Goal: Task Accomplishment & Management: Manage account settings

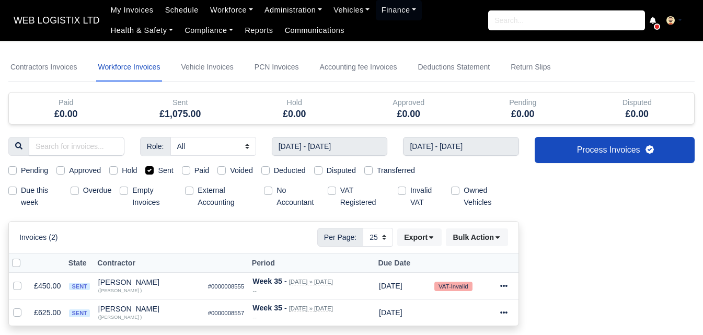
select select "25"
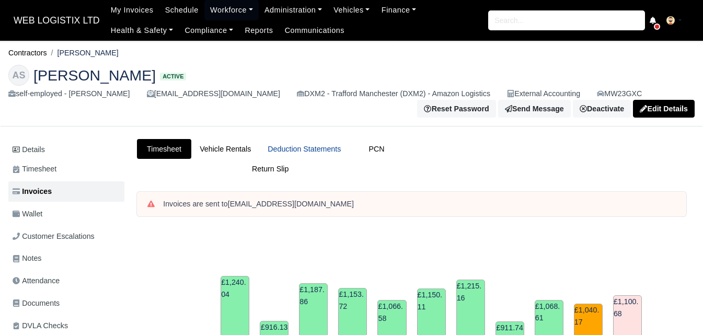
click at [330, 150] on link "Deduction Statements" at bounding box center [304, 149] width 90 height 20
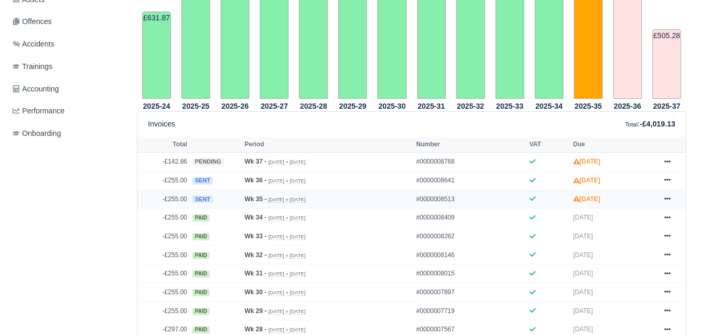
scroll to position [348, 0]
click at [667, 200] on icon at bounding box center [667, 198] width 6 height 6
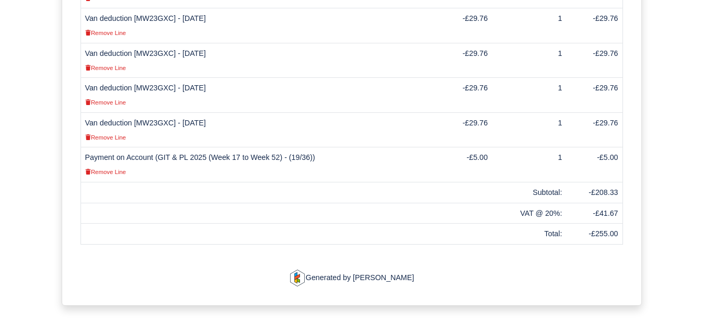
scroll to position [484, 0]
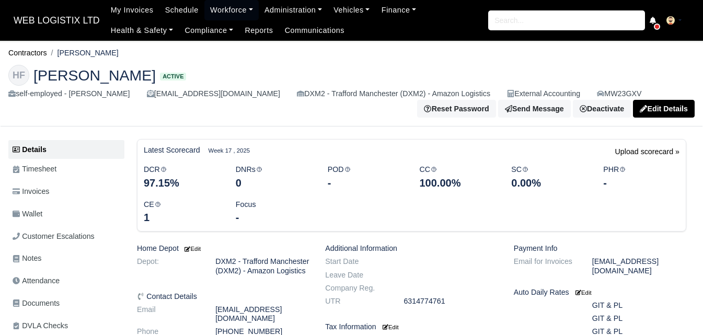
click at [88, 189] on link "Invoices" at bounding box center [66, 191] width 116 height 20
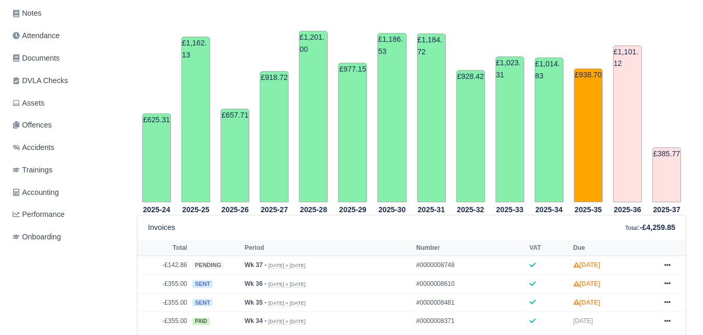
scroll to position [348, 0]
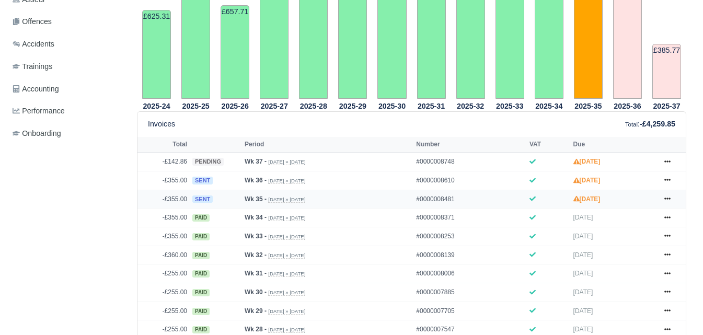
click at [666, 201] on icon at bounding box center [667, 198] width 6 height 6
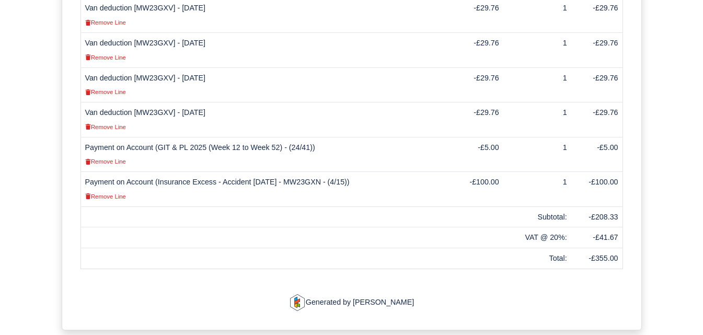
scroll to position [519, 0]
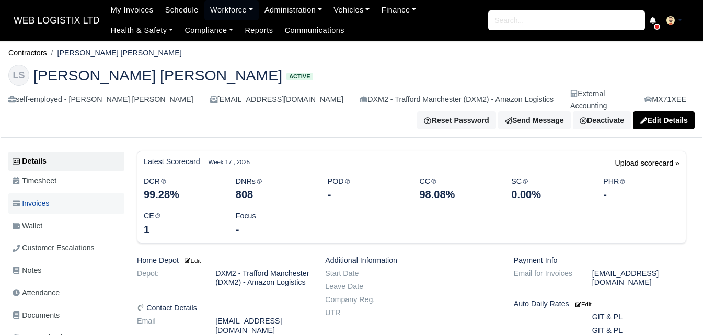
click at [81, 195] on link "Invoices" at bounding box center [66, 203] width 116 height 20
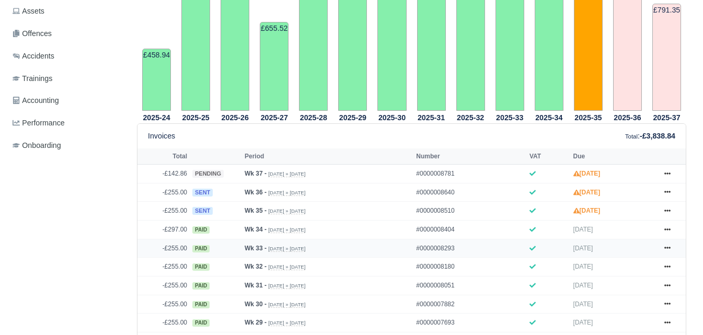
scroll to position [348, 0]
click at [662, 204] on link at bounding box center [667, 210] width 16 height 13
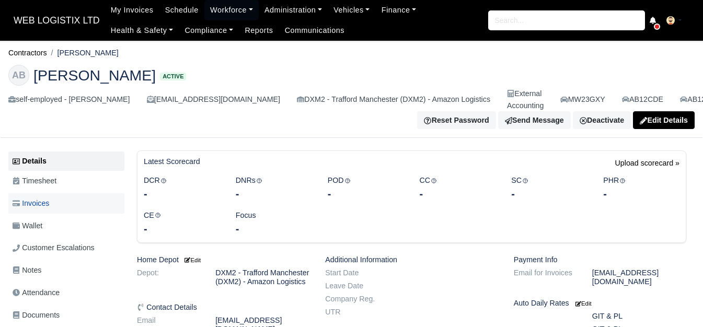
click at [36, 210] on span "Invoices" at bounding box center [31, 203] width 37 height 12
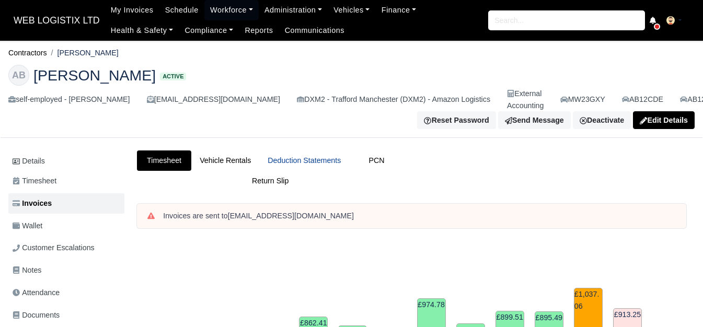
click at [301, 166] on link "Deduction Statements" at bounding box center [304, 160] width 90 height 20
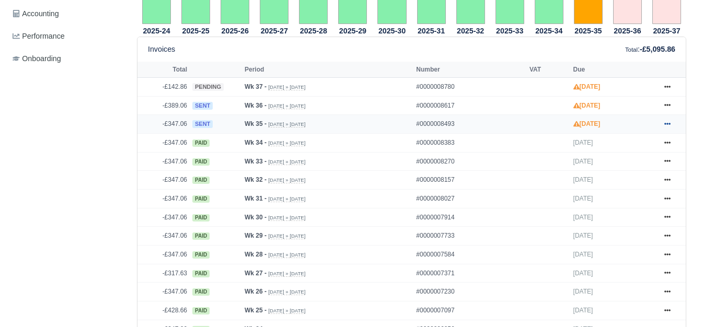
scroll to position [435, 0]
click at [670, 127] on icon at bounding box center [667, 124] width 6 height 6
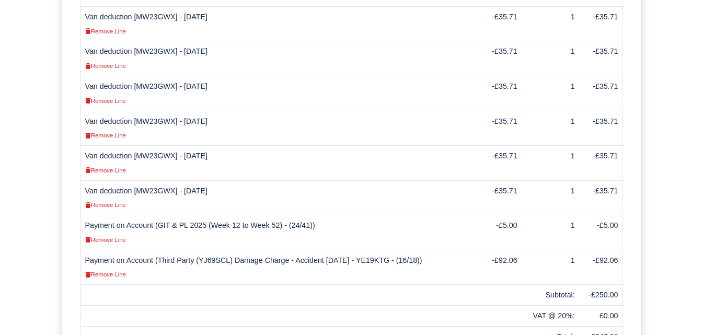
scroll to position [435, 0]
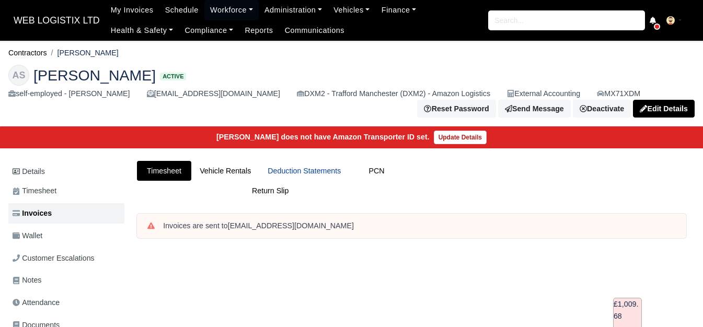
click at [288, 172] on link "Deduction Statements" at bounding box center [304, 171] width 90 height 20
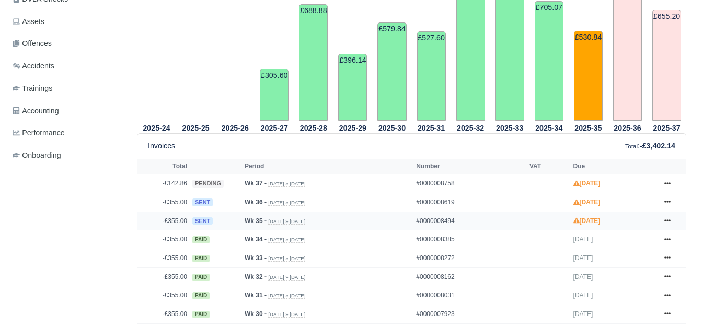
scroll to position [348, 0]
click at [670, 223] on link at bounding box center [667, 221] width 16 height 13
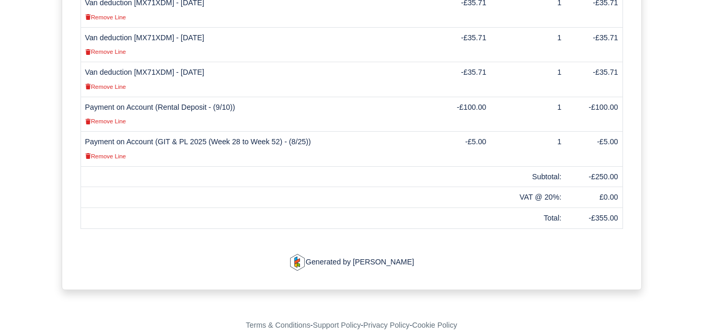
scroll to position [531, 0]
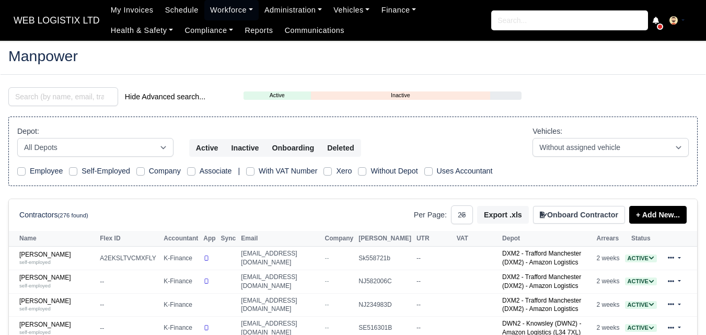
select select "25"
click at [217, 7] on link "Workforce" at bounding box center [231, 10] width 54 height 20
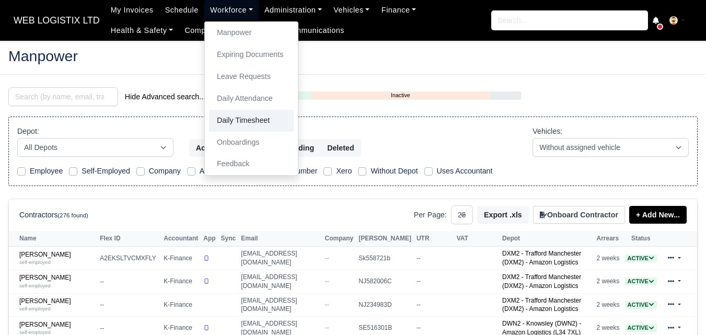
click at [228, 118] on link "Daily Timesheet" at bounding box center [251, 121] width 85 height 22
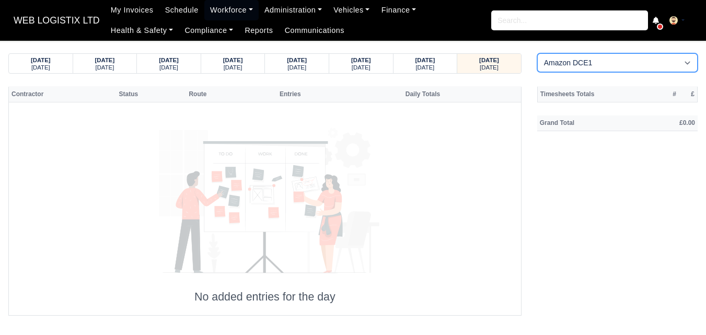
click at [582, 66] on select "Amazon DCE1 DWN2 - Knowsley (DWN2) - Amazon Logistics (L34 7XL) DXM2 - Trafford…" at bounding box center [617, 62] width 160 height 19
select select "1"
click at [537, 53] on select "Amazon DCE1 DWN2 - Knowsley (DWN2) - Amazon Logistics (L34 7XL) DXM2 - Trafford…" at bounding box center [617, 62] width 160 height 19
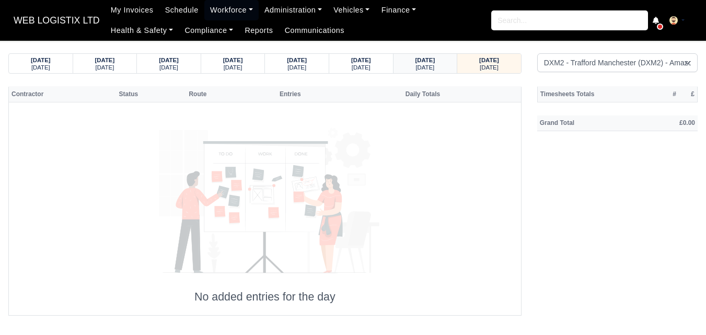
click at [408, 67] on div "Wednesday" at bounding box center [425, 66] width 44 height 7
click at [431, 59] on strong "10/09/2025" at bounding box center [425, 60] width 20 height 6
click at [440, 70] on div "Wednesday" at bounding box center [425, 66] width 44 height 7
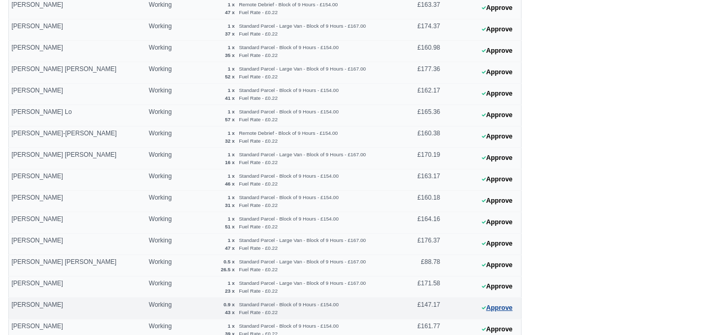
scroll to position [435, 0]
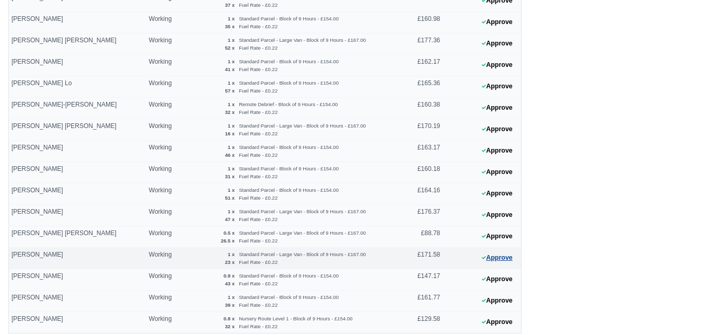
click at [483, 265] on button "Approve" at bounding box center [497, 257] width 42 height 15
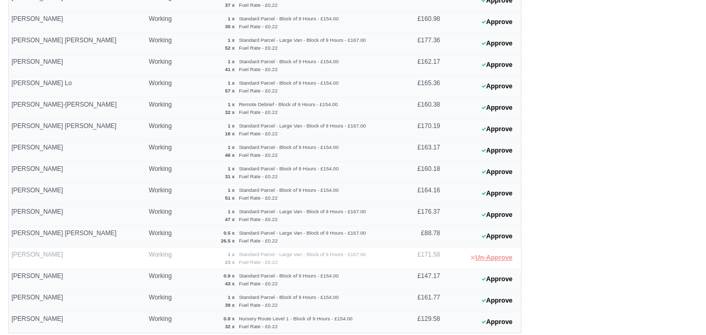
click at [489, 261] on button "Un-Approve" at bounding box center [491, 257] width 53 height 15
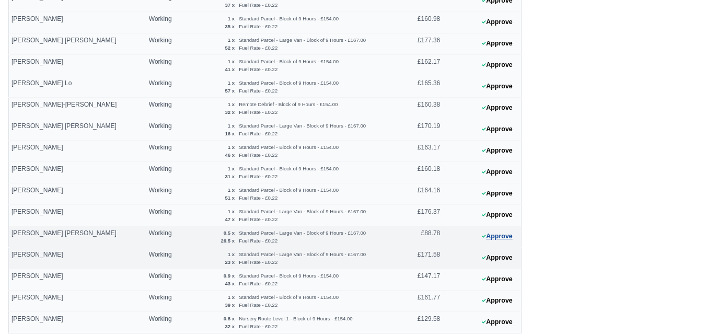
click at [500, 236] on button "Approve" at bounding box center [497, 236] width 42 height 15
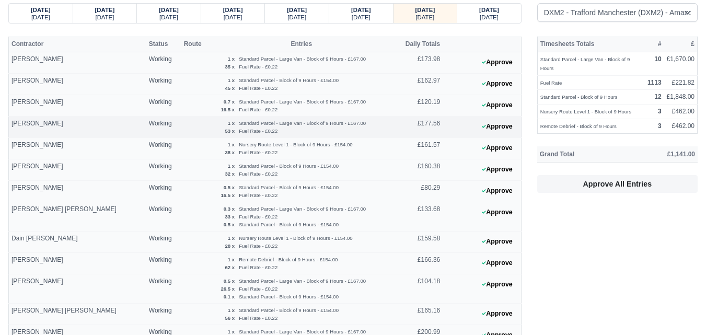
scroll to position [0, 0]
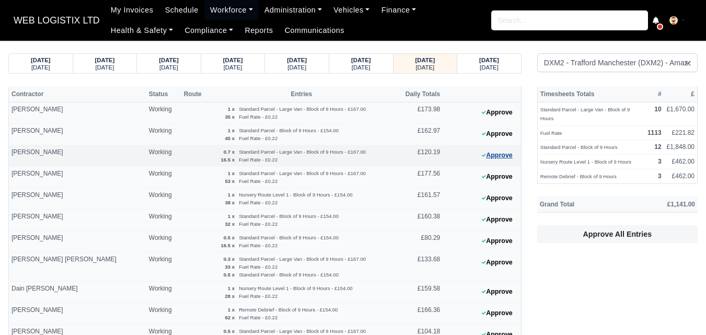
click at [509, 157] on button "Approve" at bounding box center [497, 155] width 42 height 15
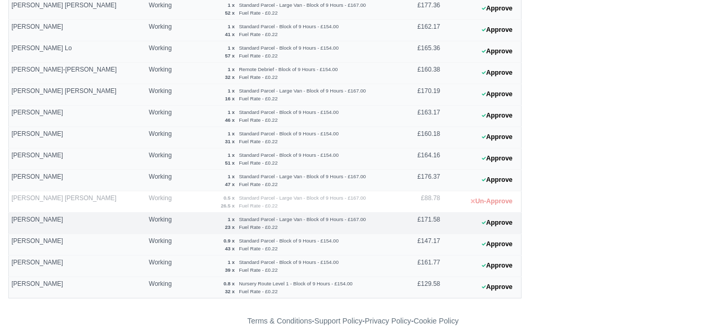
scroll to position [479, 0]
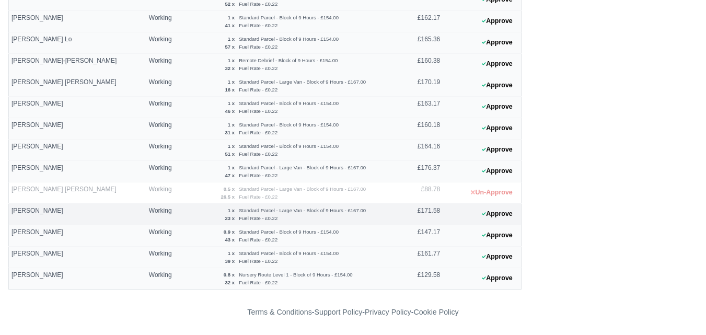
click at [510, 277] on button "Approve" at bounding box center [497, 278] width 42 height 15
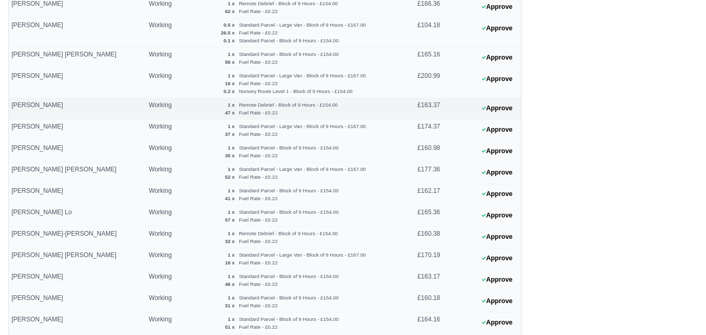
scroll to position [305, 0]
click at [506, 83] on button "Approve" at bounding box center [497, 80] width 42 height 15
click at [502, 81] on button "Approve" at bounding box center [497, 80] width 42 height 15
click at [507, 79] on button "Approve" at bounding box center [497, 80] width 42 height 15
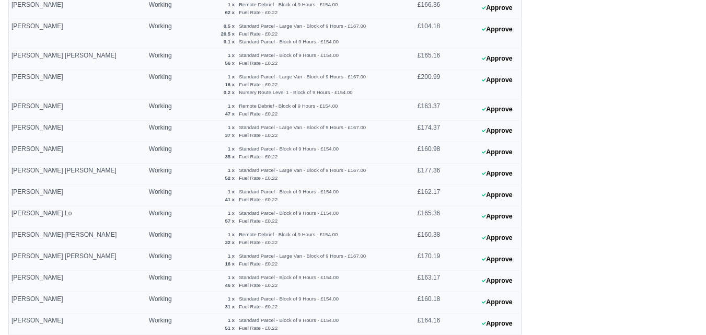
click at [653, 27] on div "Timesheets Totals # £ Standard Parcel - Large Van - Block of 9 Hours 10 £1,670.…" at bounding box center [617, 122] width 176 height 682
click at [497, 82] on button "Approve" at bounding box center [497, 80] width 42 height 15
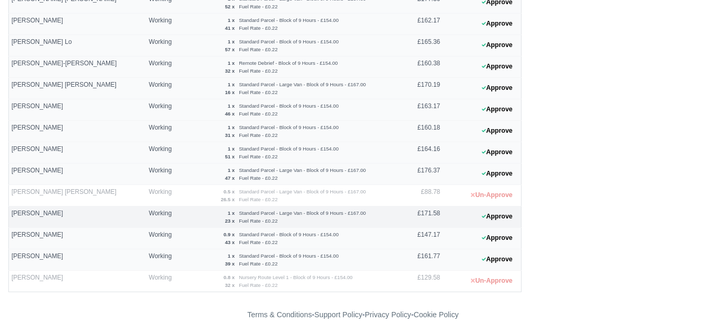
scroll to position [479, 0]
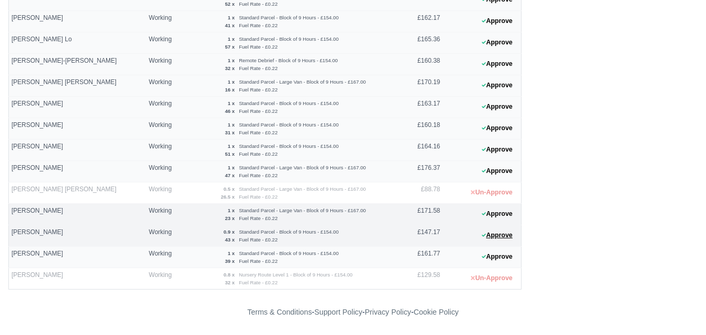
drag, startPoint x: 476, startPoint y: 237, endPoint x: 472, endPoint y: 234, distance: 5.4
click at [476, 237] on button "Approve" at bounding box center [497, 235] width 42 height 15
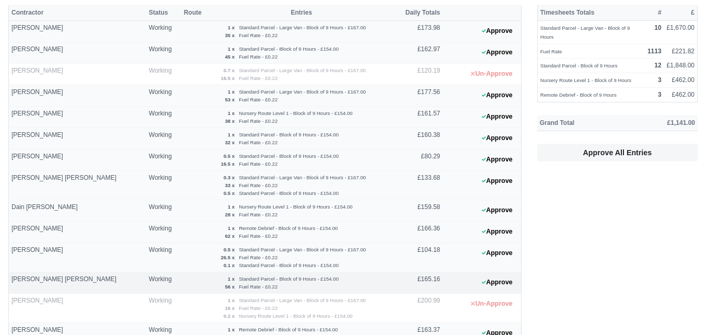
scroll to position [87, 0]
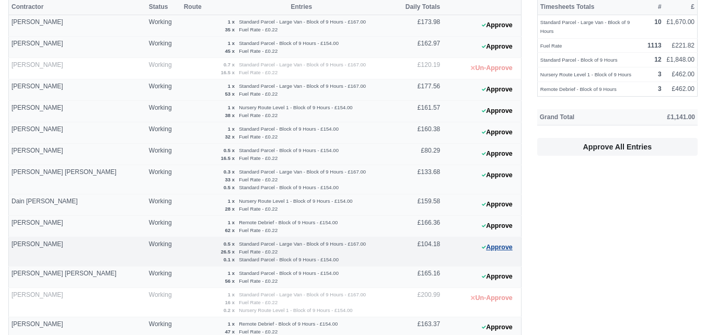
click at [509, 247] on button "Approve" at bounding box center [497, 247] width 42 height 15
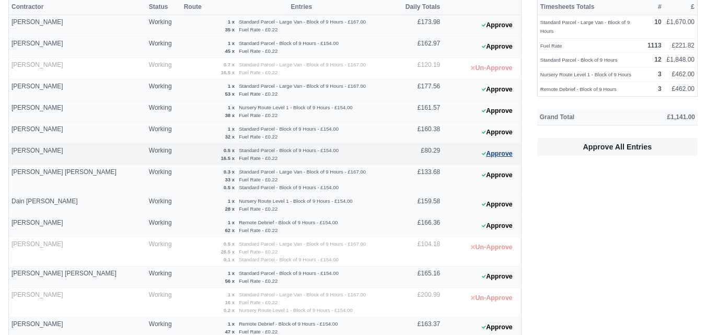
click at [504, 150] on button "Approve" at bounding box center [497, 153] width 42 height 15
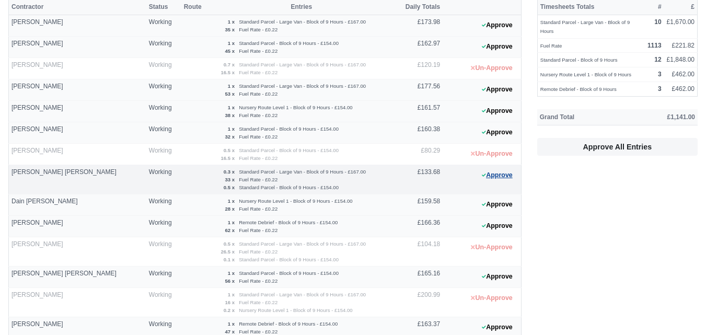
click at [496, 176] on button "Approve" at bounding box center [497, 175] width 42 height 15
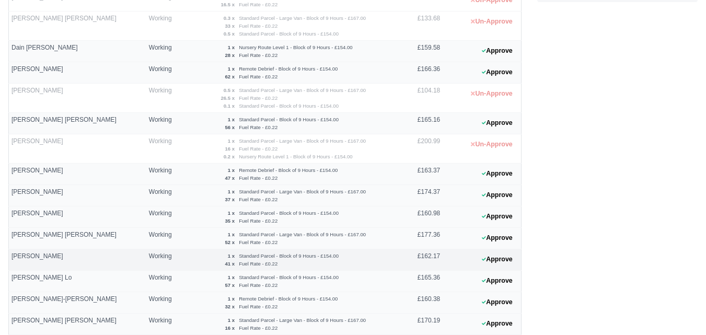
scroll to position [261, 0]
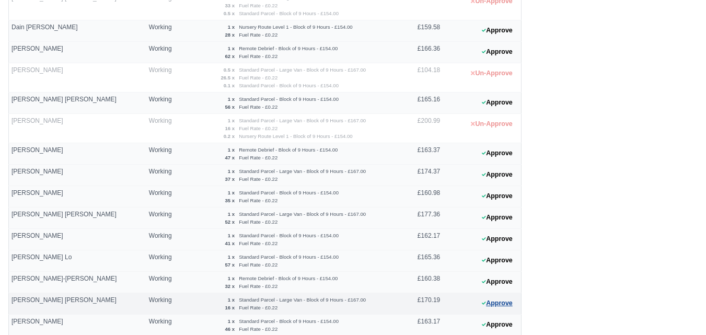
click at [503, 305] on button "Approve" at bounding box center [497, 303] width 42 height 15
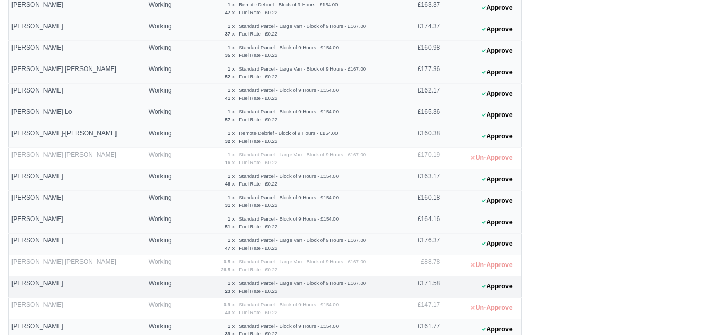
scroll to position [479, 0]
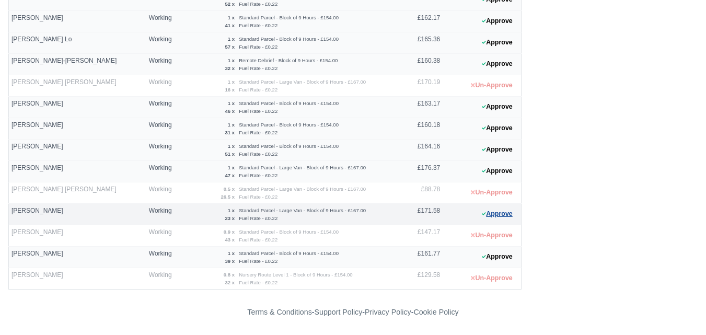
click at [510, 211] on button "Approve" at bounding box center [497, 213] width 42 height 15
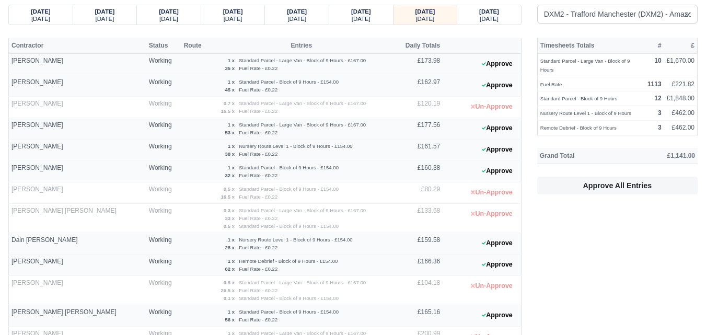
scroll to position [44, 0]
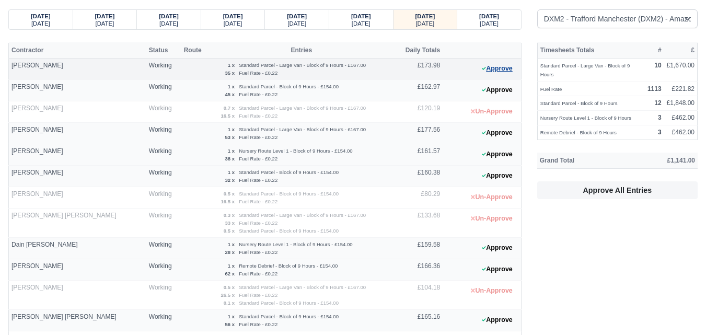
click at [499, 62] on button "Approve" at bounding box center [497, 68] width 42 height 15
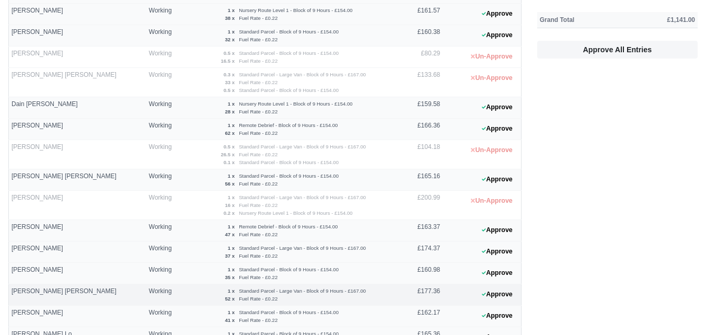
scroll to position [218, 0]
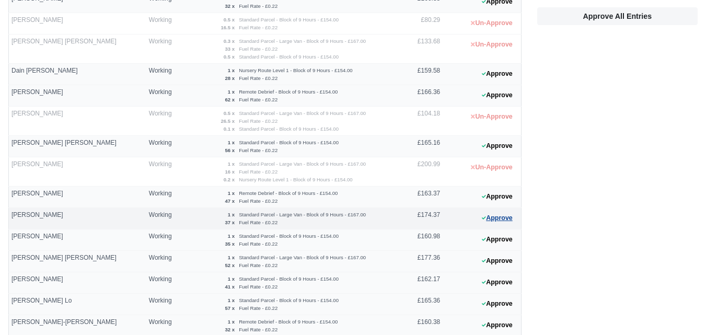
click at [495, 223] on button "Approve" at bounding box center [497, 218] width 42 height 15
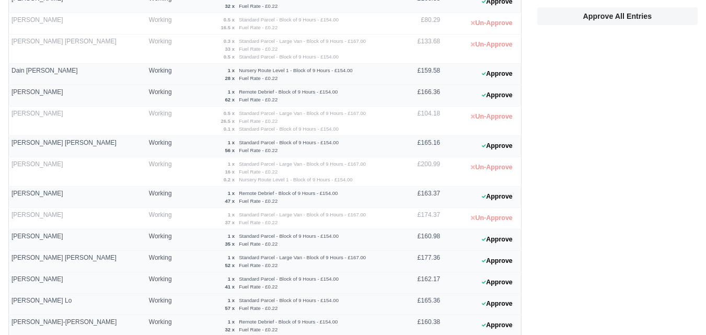
scroll to position [479, 0]
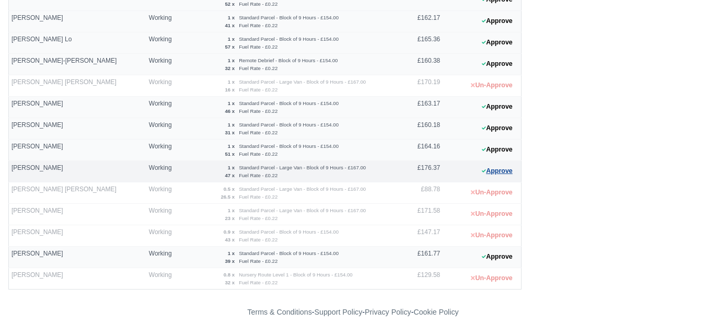
click at [485, 171] on button "Approve" at bounding box center [497, 171] width 42 height 15
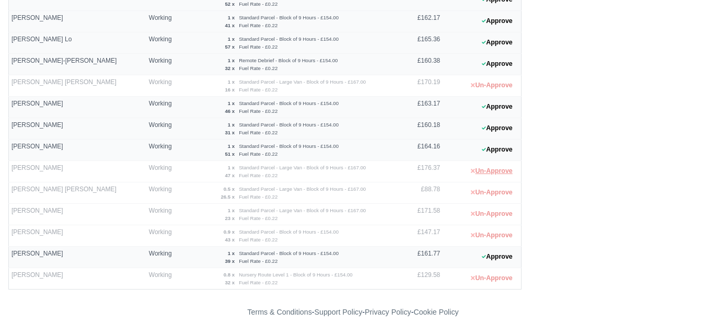
scroll to position [392, 0]
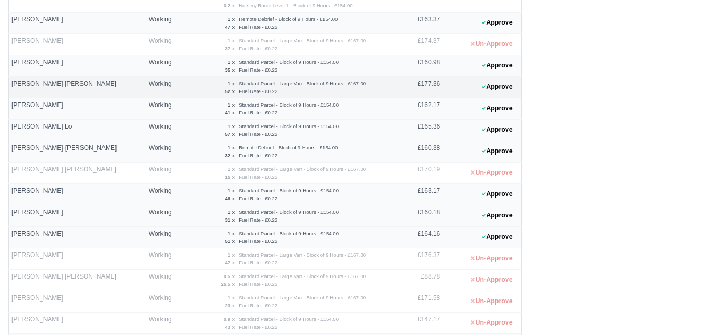
click at [498, 78] on 1757589638 "Approve" at bounding box center [482, 87] width 78 height 21
click at [496, 83] on button "Approve" at bounding box center [497, 86] width 42 height 15
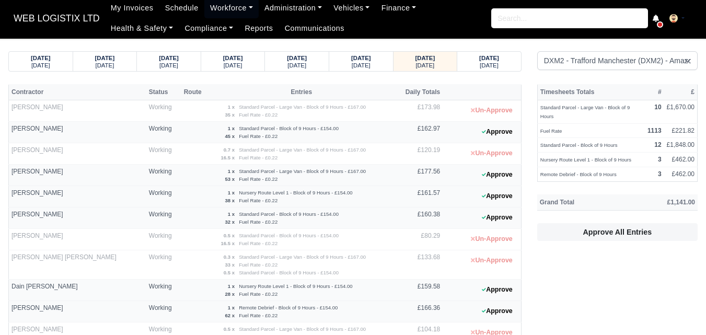
scroll to position [0, 0]
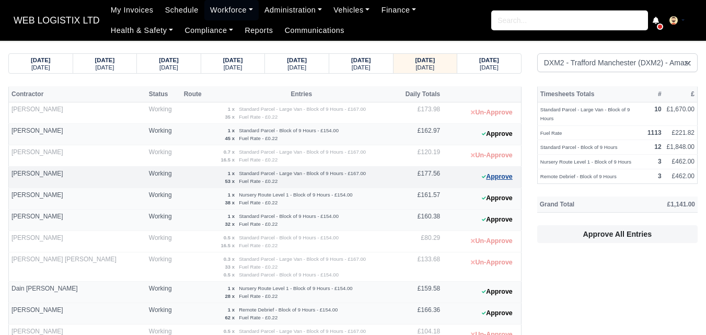
click at [504, 178] on button "Approve" at bounding box center [497, 176] width 42 height 15
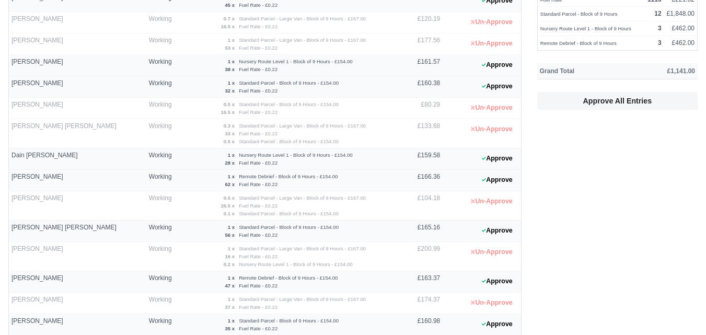
scroll to position [174, 0]
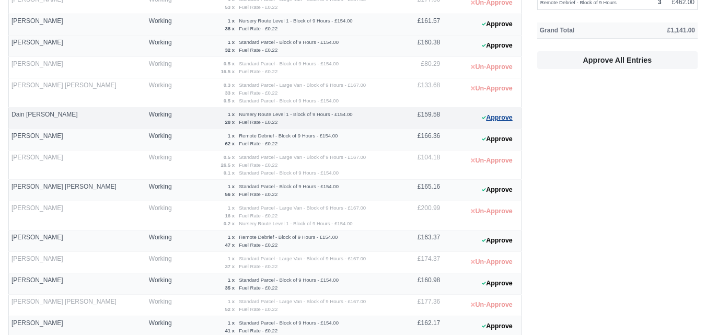
click at [481, 119] on button "Approve" at bounding box center [497, 117] width 42 height 15
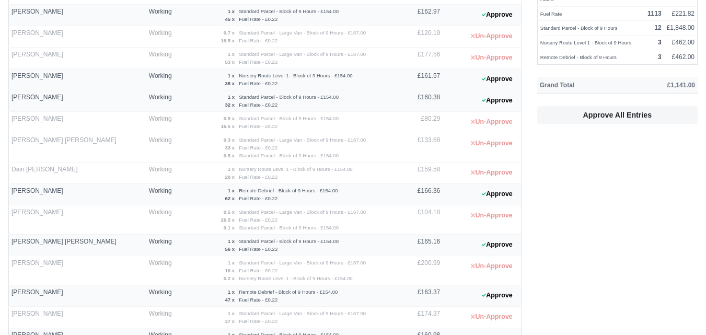
scroll to position [87, 0]
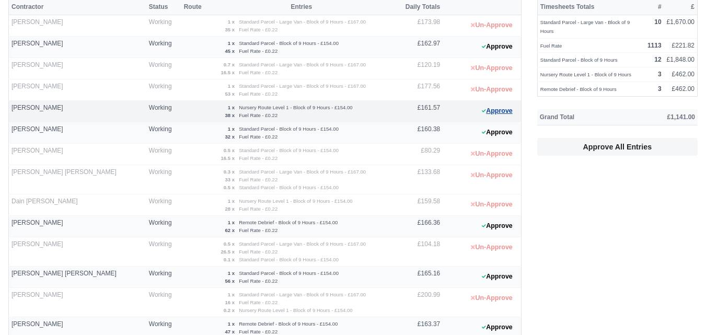
click at [519, 116] on 1757589658 "Approve" at bounding box center [482, 111] width 78 height 21
click at [503, 114] on button "Approve" at bounding box center [497, 110] width 42 height 15
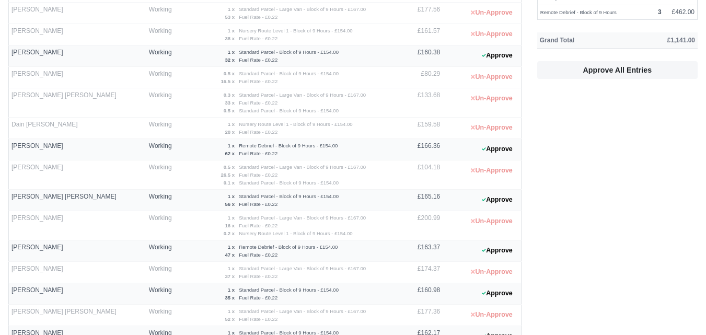
scroll to position [435, 0]
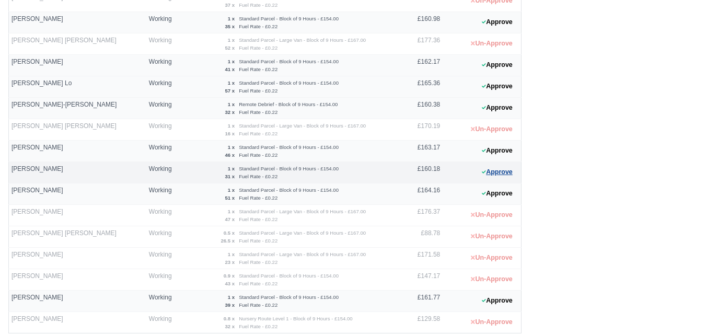
click at [490, 178] on button "Approve" at bounding box center [497, 172] width 42 height 15
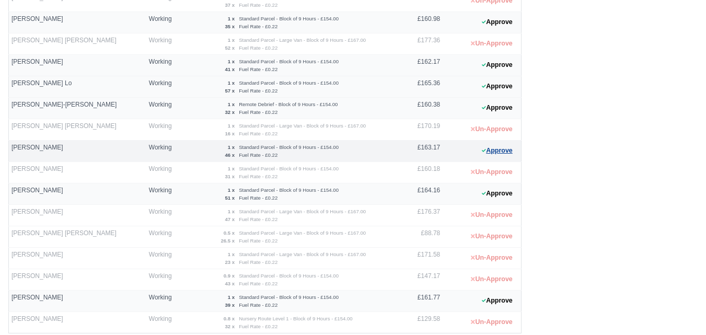
click at [490, 150] on button "Approve" at bounding box center [497, 150] width 42 height 15
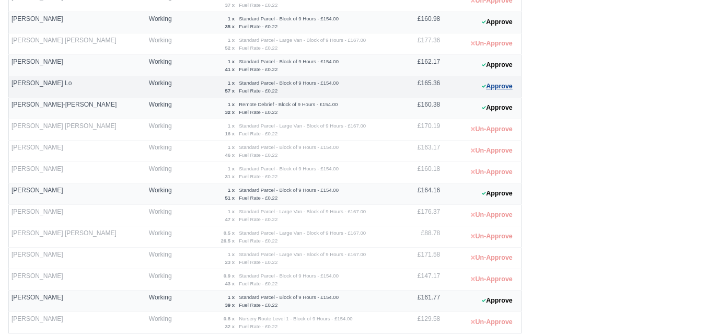
click at [497, 91] on button "Approve" at bounding box center [497, 86] width 42 height 15
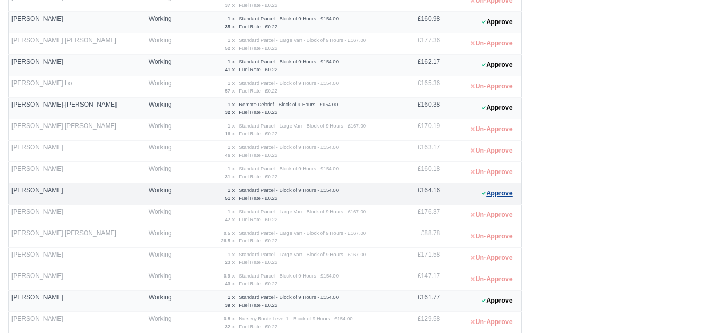
click at [497, 190] on button "Approve" at bounding box center [497, 193] width 42 height 15
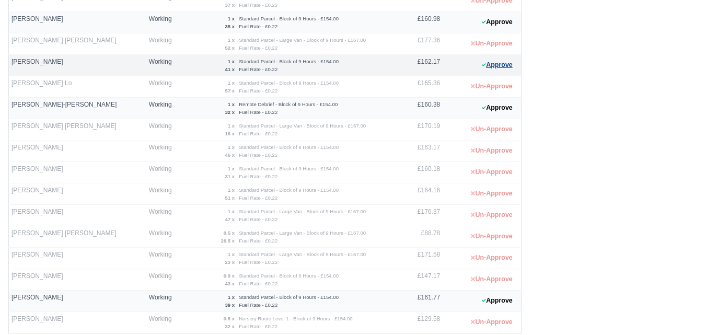
click at [493, 69] on button "Approve" at bounding box center [497, 64] width 42 height 15
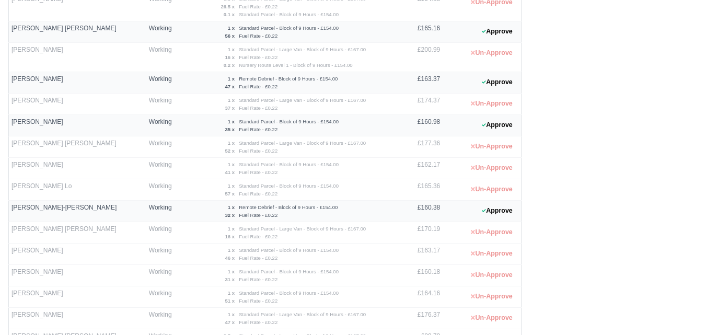
scroll to position [174, 0]
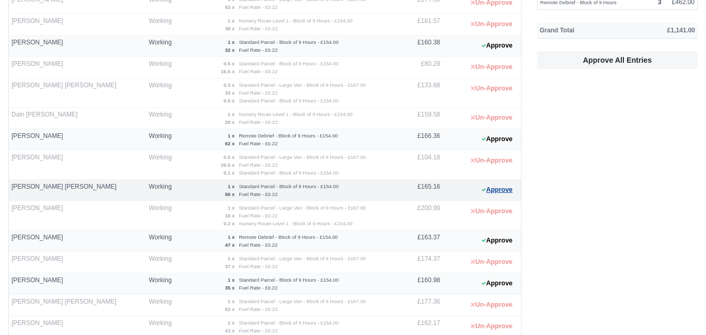
click at [495, 194] on button "Approve" at bounding box center [497, 189] width 42 height 15
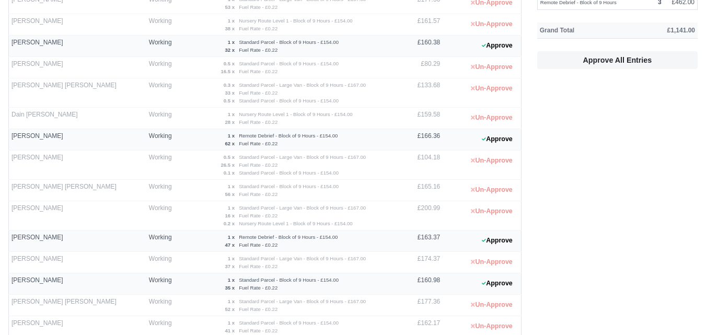
scroll to position [87, 0]
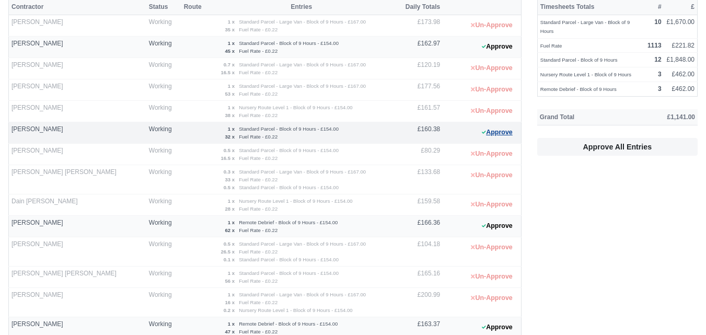
click at [498, 138] on button "Approve" at bounding box center [497, 132] width 42 height 15
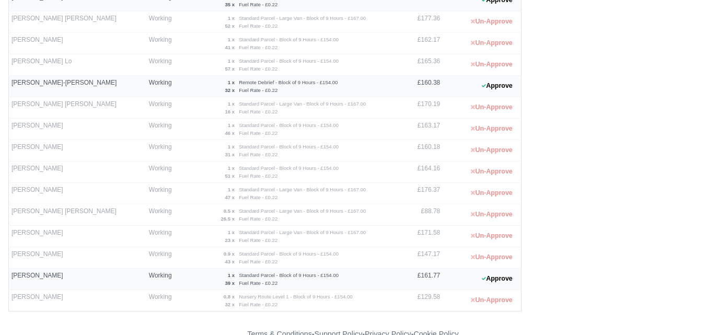
scroll to position [479, 0]
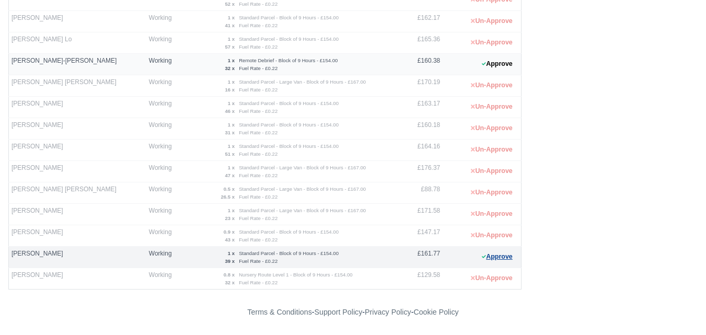
click at [493, 263] on button "Approve" at bounding box center [497, 256] width 42 height 15
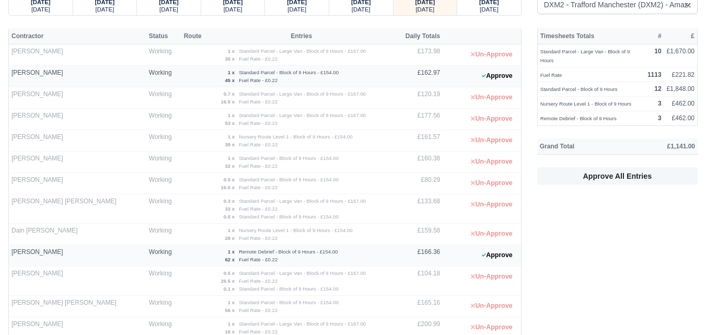
scroll to position [0, 0]
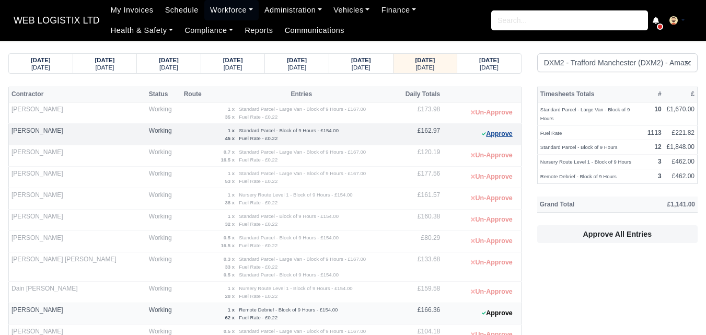
click at [515, 134] on button "Approve" at bounding box center [497, 133] width 42 height 15
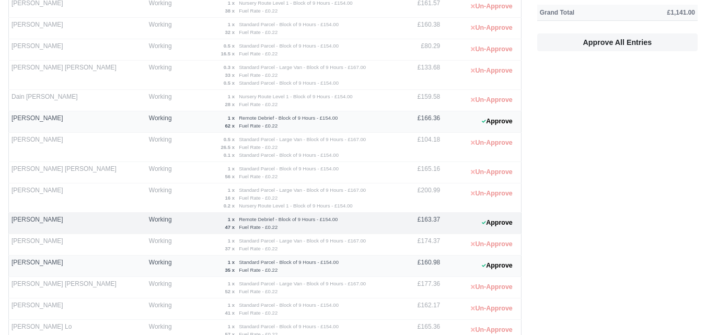
scroll to position [261, 0]
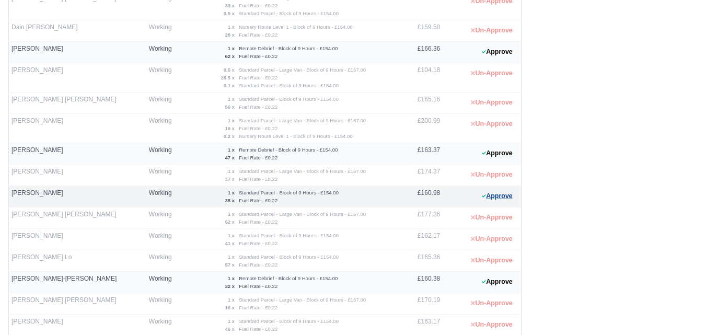
click at [502, 201] on button "Approve" at bounding box center [497, 196] width 42 height 15
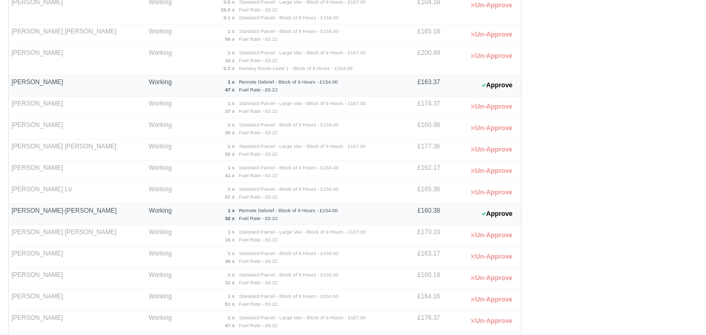
scroll to position [348, 0]
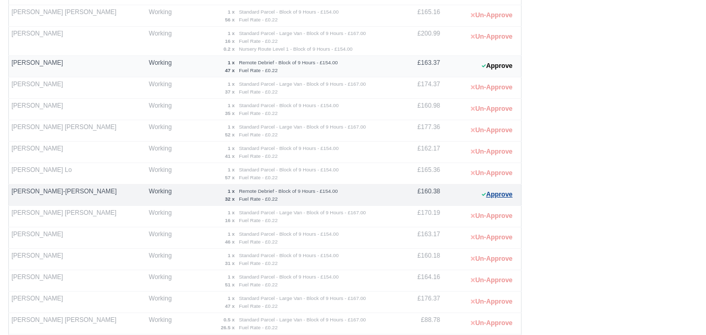
drag, startPoint x: 522, startPoint y: 192, endPoint x: 515, endPoint y: 193, distance: 7.4
click at [522, 192] on div "Contractor Status Route Entries Daily Totals Adrian Birladeanu Working 1 x Stan…" at bounding box center [265, 79] width 529 height 682
click at [496, 195] on button "Approve" at bounding box center [497, 194] width 42 height 15
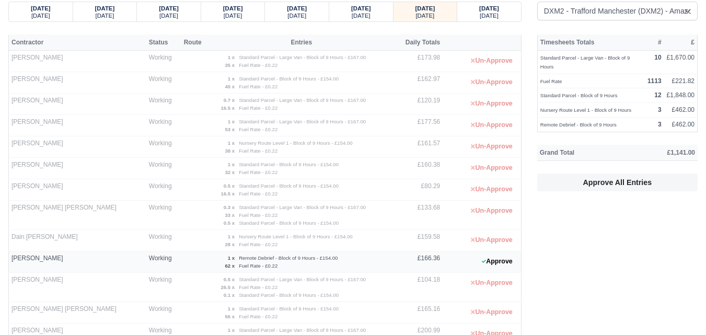
scroll to position [87, 0]
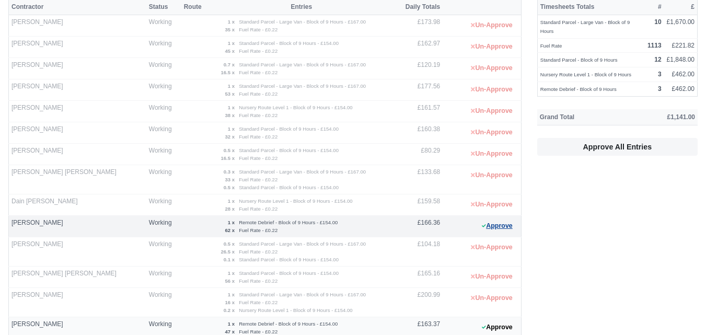
click at [484, 222] on button "Approve" at bounding box center [497, 225] width 42 height 15
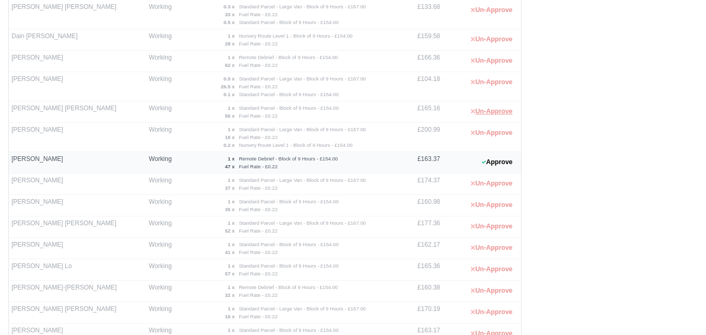
scroll to position [261, 0]
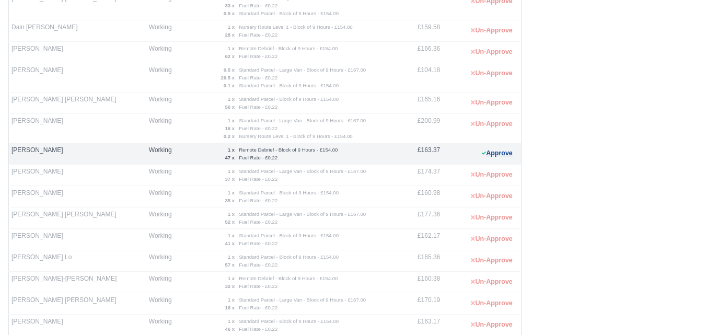
click at [508, 159] on button "Approve" at bounding box center [497, 153] width 42 height 15
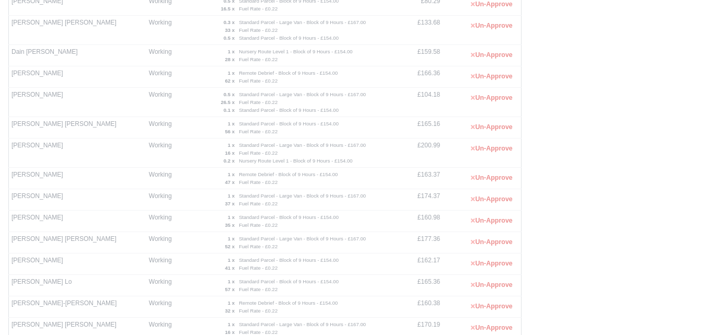
scroll to position [0, 0]
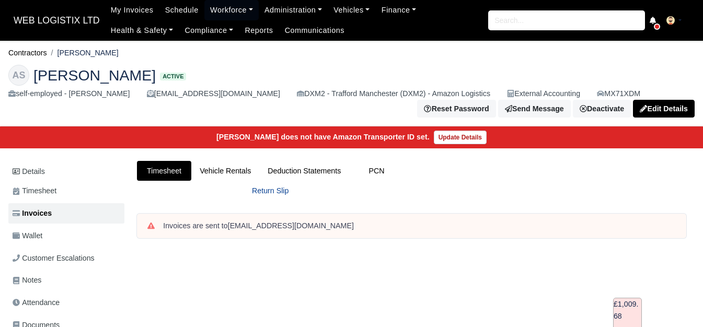
drag, startPoint x: 225, startPoint y: 8, endPoint x: 227, endPoint y: 183, distance: 175.0
click at [225, 8] on link "Workforce" at bounding box center [231, 10] width 54 height 20
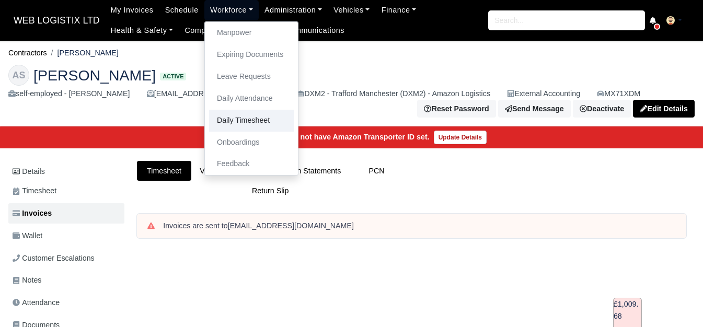
click at [222, 120] on link "Daily Timesheet" at bounding box center [251, 121] width 85 height 22
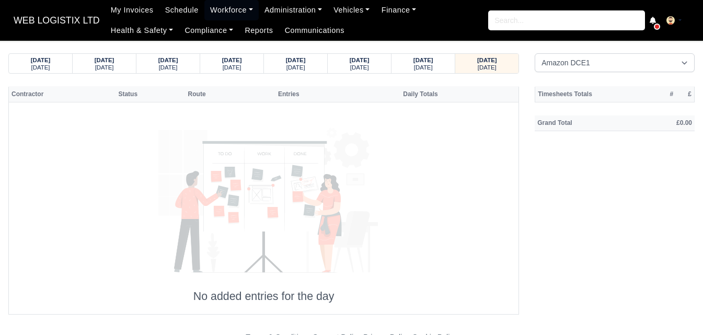
select select "1"
click at [534, 53] on select "Amazon DCE1 DWN2 - Knowsley (DWN2) - Amazon Logistics (L34 7XL) DXM2 - Trafford…" at bounding box center [614, 62] width 160 height 19
click at [433, 57] on strong "10/09/2025" at bounding box center [423, 60] width 20 height 6
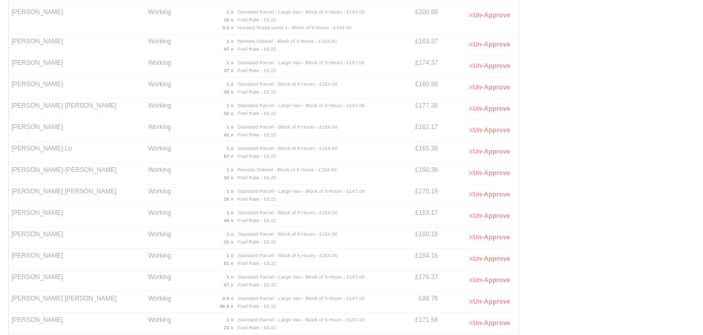
scroll to position [479, 0]
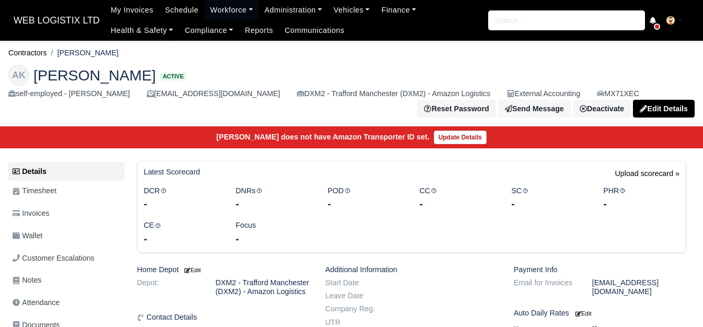
click at [28, 213] on span "Invoices" at bounding box center [31, 213] width 37 height 12
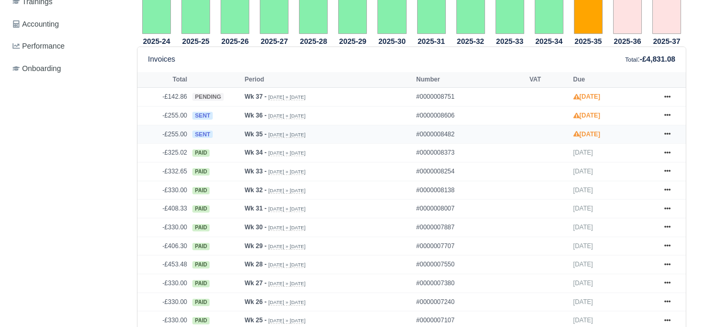
scroll to position [435, 0]
click at [661, 133] on link at bounding box center [667, 134] width 16 height 13
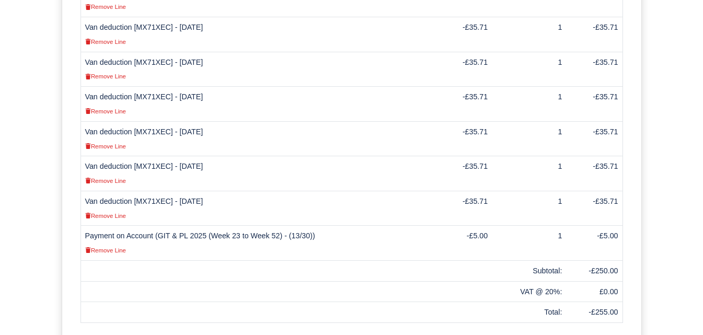
scroll to position [435, 0]
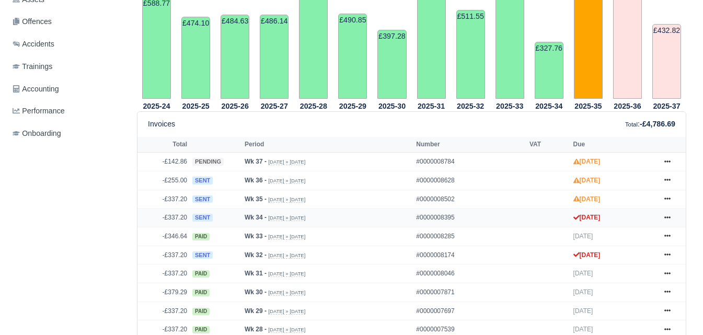
scroll to position [348, 0]
click at [666, 197] on icon at bounding box center [667, 198] width 6 height 6
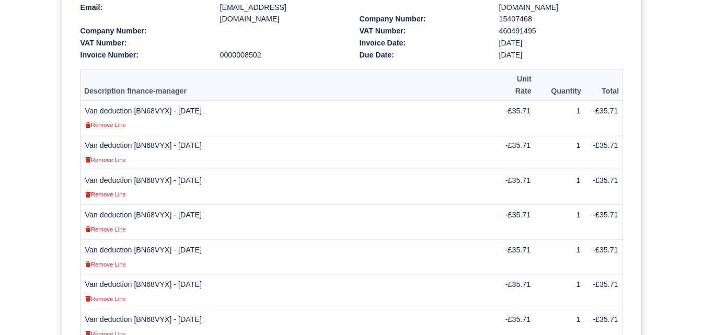
scroll to position [348, 0]
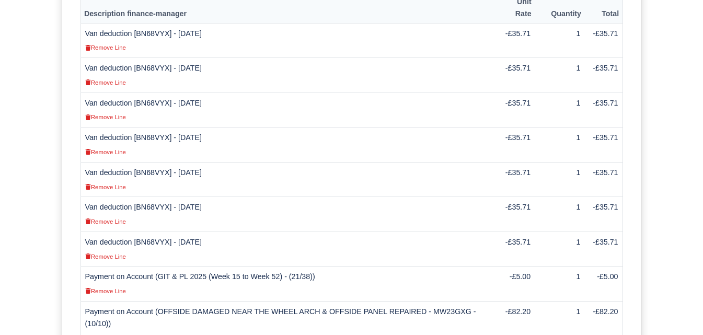
click at [144, 162] on td "Van deduction [BN68VYX] - [DATE] Remove Line" at bounding box center [287, 179] width 415 height 35
click at [144, 162] on td "Van deduction [BN68VYX] - 28/08/2025 Remove Line" at bounding box center [287, 179] width 415 height 35
copy td "BN68VYX"
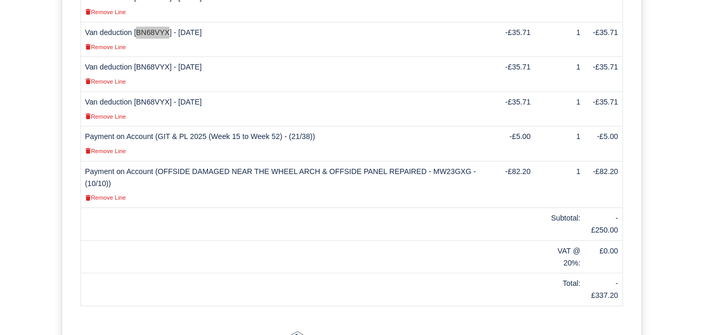
scroll to position [507, 0]
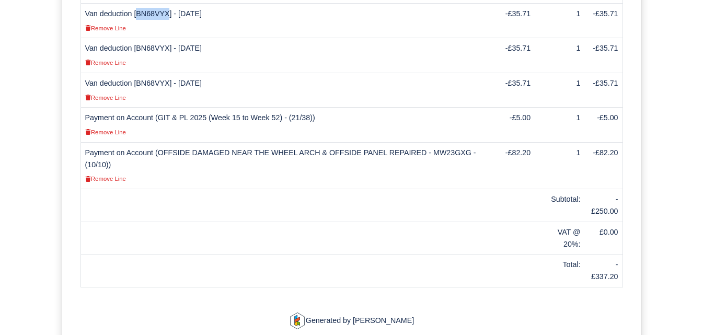
click at [416, 142] on td "Payment on Account (OFFSIDE DAMAGED NEAR THE WHEEL ARCH & OFFSIDE PANEL REPAIRE…" at bounding box center [287, 165] width 415 height 46
copy td "MW23GXG"
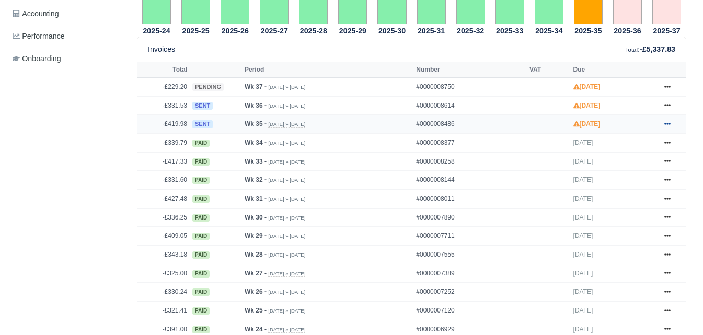
scroll to position [435, 0]
click at [670, 121] on icon at bounding box center [667, 124] width 6 height 6
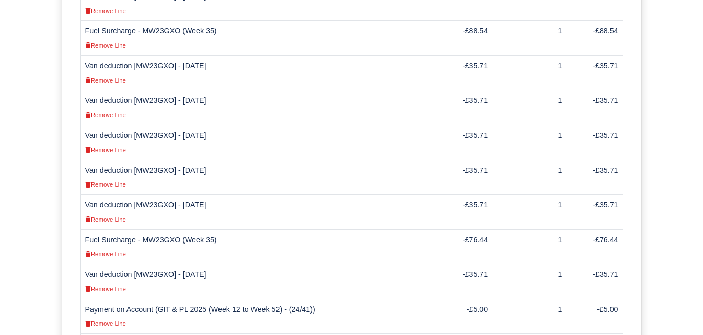
scroll to position [261, 0]
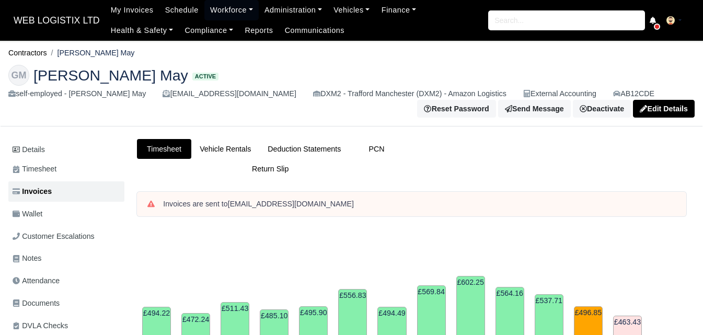
click at [331, 142] on link "Deduction Statements" at bounding box center [304, 149] width 90 height 20
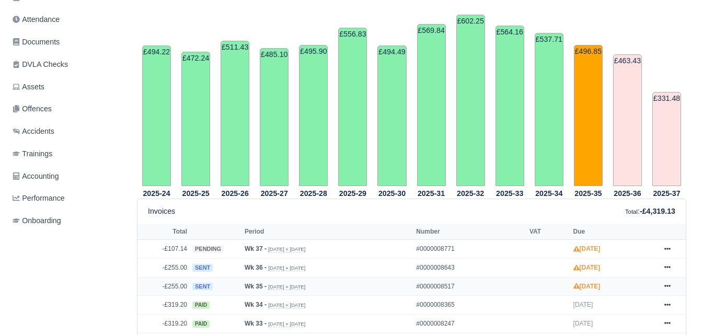
scroll to position [348, 0]
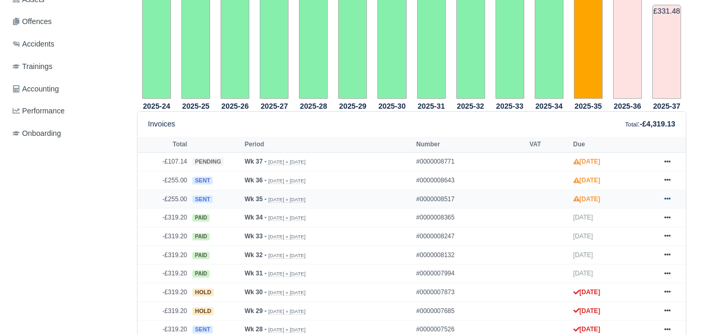
click at [669, 200] on icon at bounding box center [667, 199] width 6 height 2
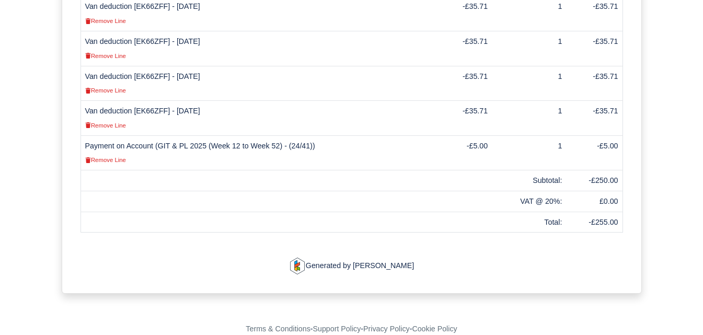
scroll to position [484, 0]
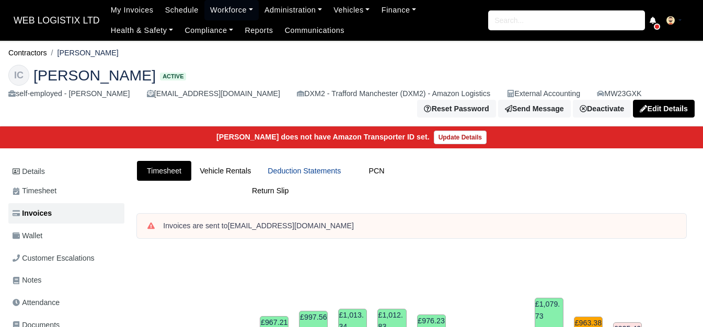
click at [311, 173] on link "Deduction Statements" at bounding box center [304, 171] width 90 height 20
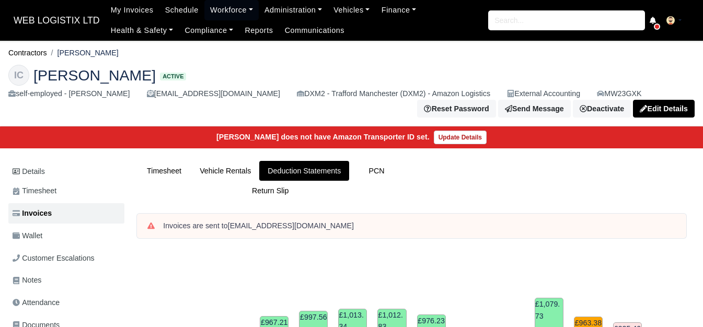
scroll to position [435, 0]
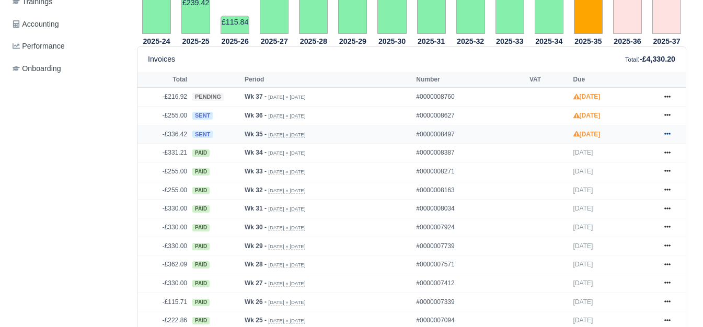
click at [671, 138] on link at bounding box center [667, 134] width 16 height 13
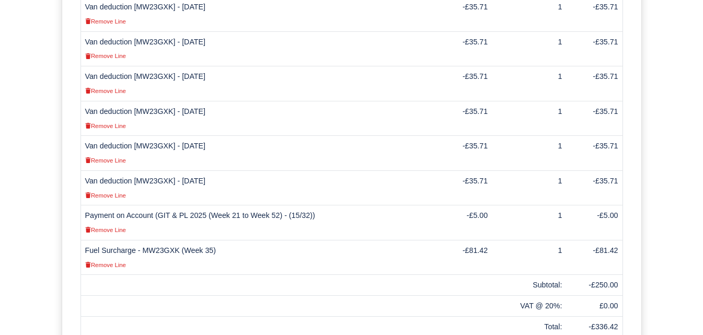
scroll to position [519, 0]
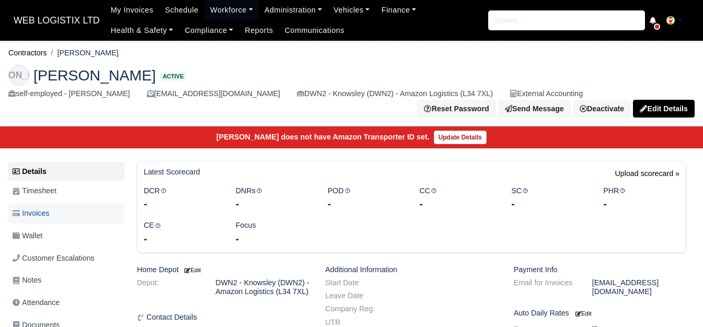
click at [72, 213] on link "Invoices" at bounding box center [66, 213] width 116 height 20
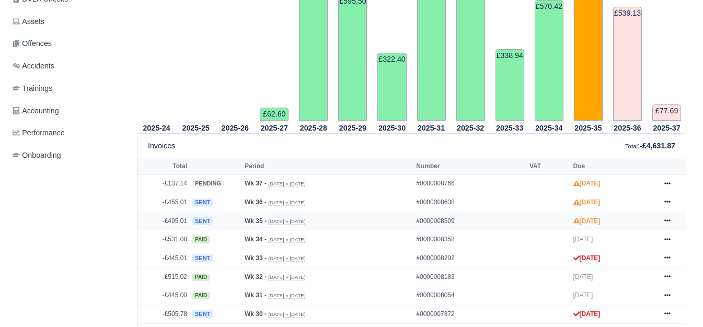
scroll to position [348, 0]
click at [672, 217] on link at bounding box center [667, 221] width 16 height 13
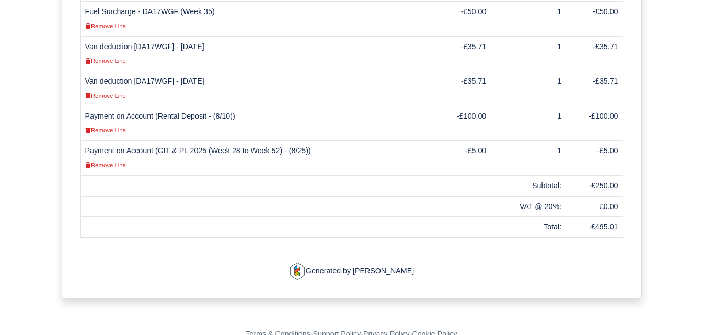
scroll to position [589, 0]
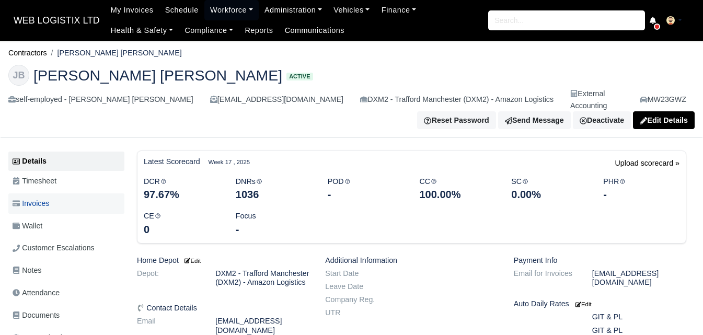
click at [88, 194] on link "Invoices" at bounding box center [66, 203] width 116 height 20
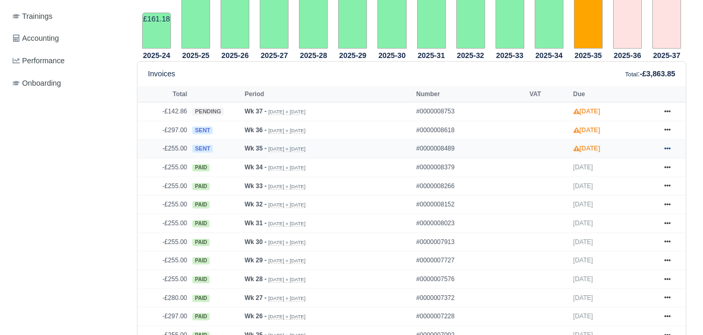
scroll to position [411, 0]
click at [661, 142] on link at bounding box center [667, 148] width 16 height 13
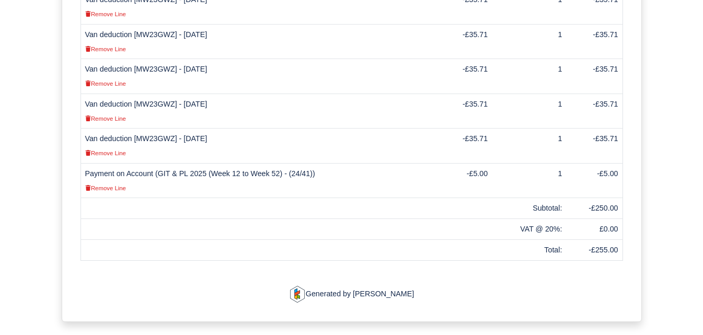
scroll to position [496, 0]
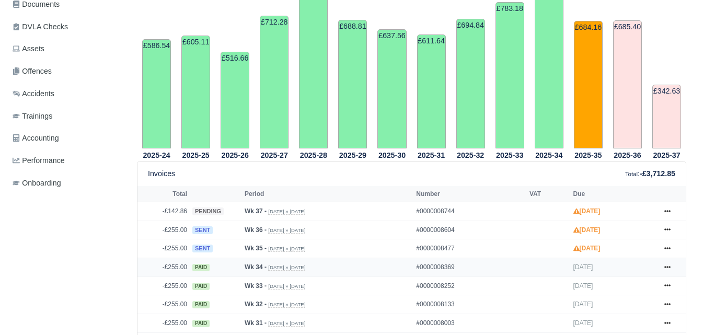
scroll to position [348, 0]
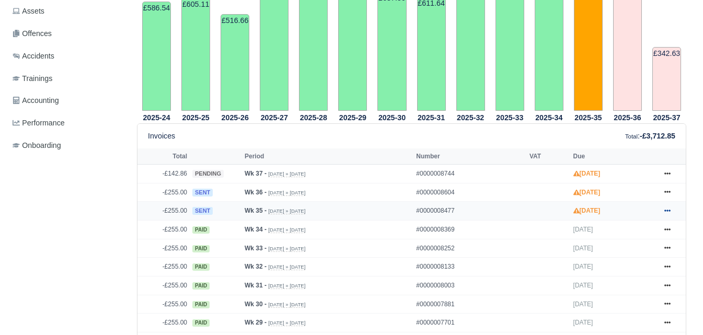
click at [665, 210] on icon at bounding box center [667, 211] width 6 height 2
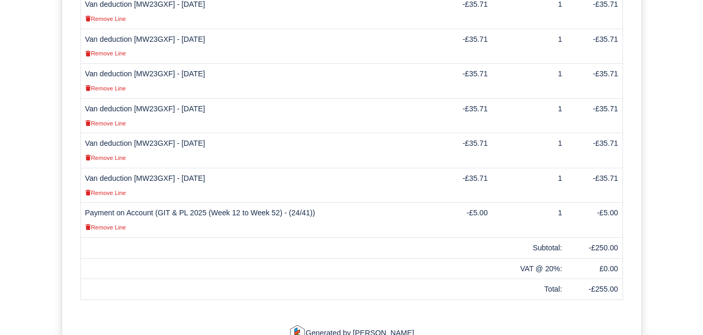
scroll to position [435, 0]
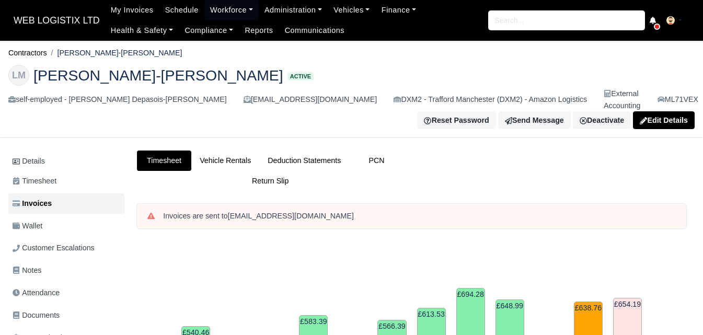
click at [334, 152] on link "Deduction Statements" at bounding box center [304, 160] width 90 height 20
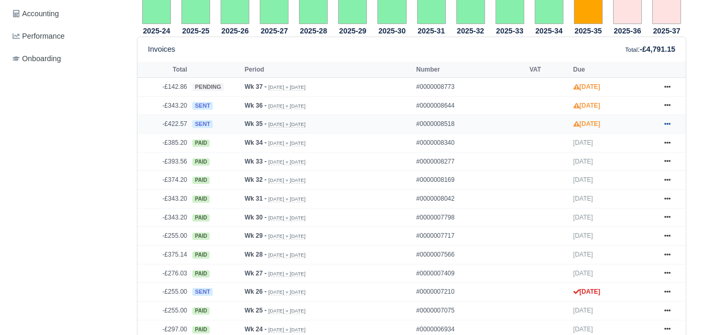
scroll to position [435, 0]
click at [671, 118] on link at bounding box center [667, 124] width 16 height 13
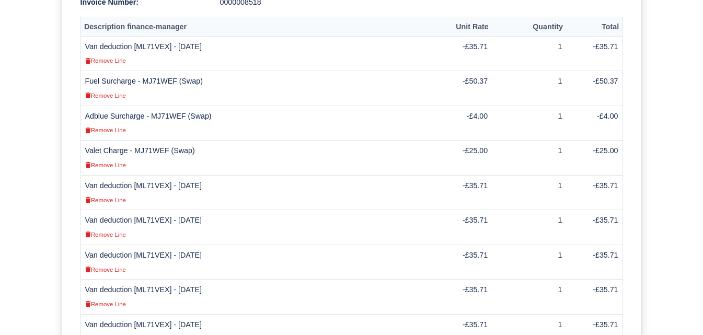
scroll to position [174, 0]
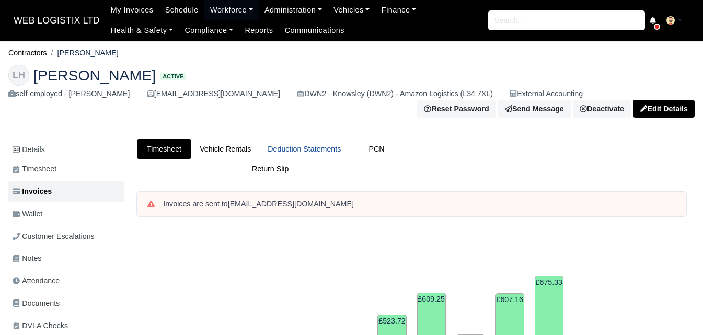
click at [301, 152] on link "Deduction Statements" at bounding box center [304, 149] width 90 height 20
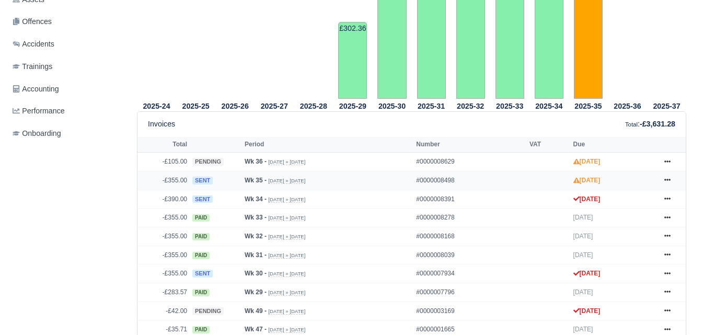
scroll to position [348, 0]
click at [666, 181] on icon at bounding box center [667, 180] width 6 height 6
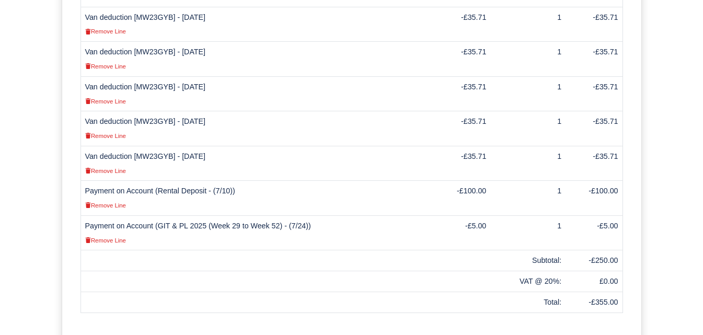
scroll to position [435, 0]
click at [152, 145] on td "Van deduction [MW23GYB] - 30/08/2025 Remove Line" at bounding box center [255, 162] width 351 height 35
copy td "MW23GYB"
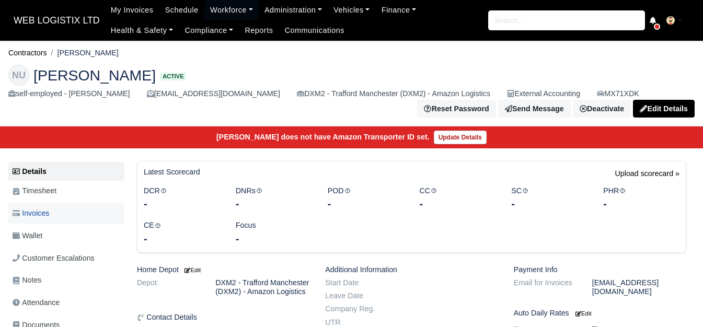
click at [54, 221] on link "Invoices" at bounding box center [66, 213] width 116 height 20
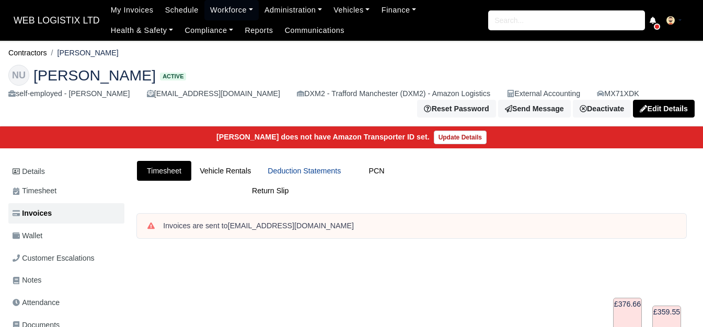
click at [289, 178] on link "Deduction Statements" at bounding box center [304, 171] width 90 height 20
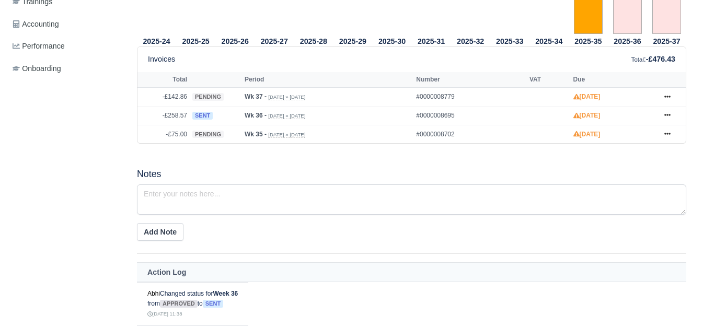
scroll to position [435, 0]
click at [665, 137] on icon at bounding box center [667, 134] width 6 height 6
click at [673, 120] on link at bounding box center [667, 115] width 16 height 13
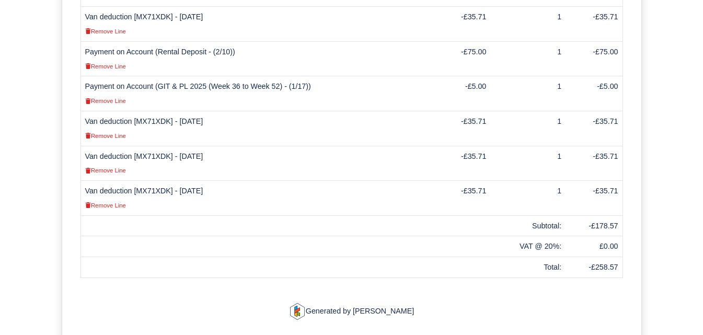
scroll to position [435, 0]
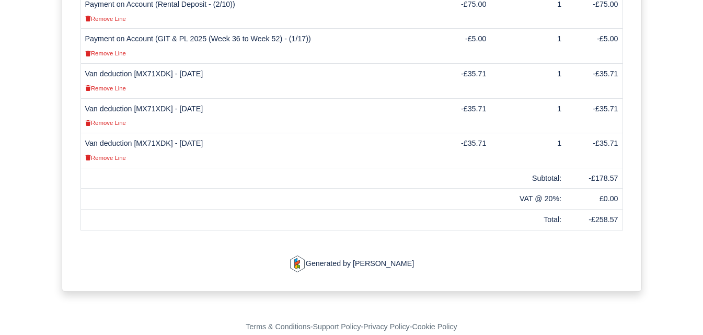
click at [153, 144] on td "Van deduction [MX71XDK] - [DATE] Remove Line" at bounding box center [255, 150] width 351 height 35
copy td "MX71XDK"
click at [162, 142] on td "Van deduction [MX71XDK] - [DATE] Remove Line" at bounding box center [255, 150] width 351 height 35
click at [162, 142] on td "Van deduction [MX71XDK] - 06/09/2025 Remove Line" at bounding box center [255, 150] width 351 height 35
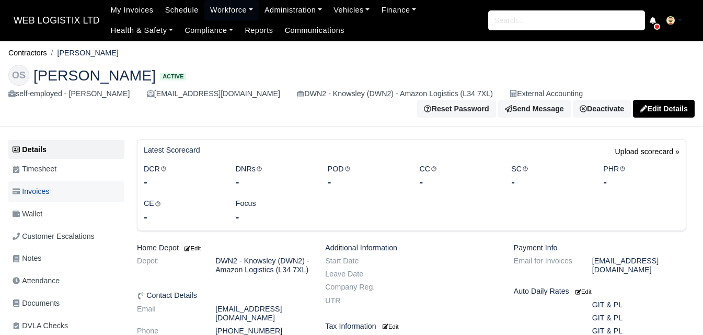
click at [77, 195] on link "Invoices" at bounding box center [66, 191] width 116 height 20
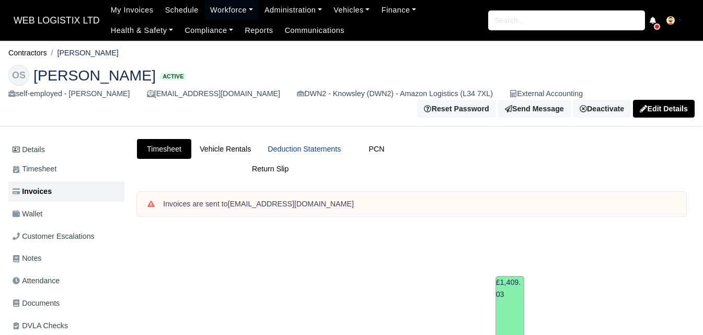
click at [302, 153] on link "Deduction Statements" at bounding box center [304, 149] width 90 height 20
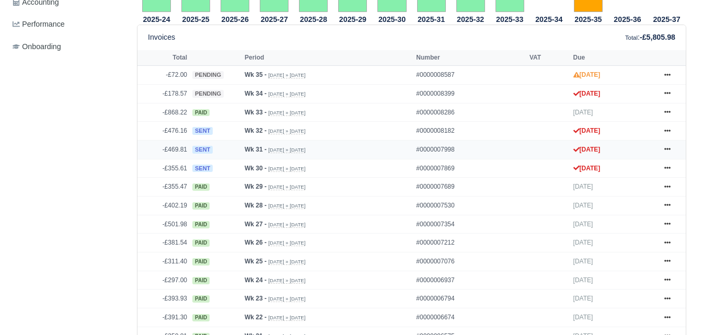
scroll to position [435, 0]
click at [667, 76] on icon at bounding box center [667, 75] width 6 height 6
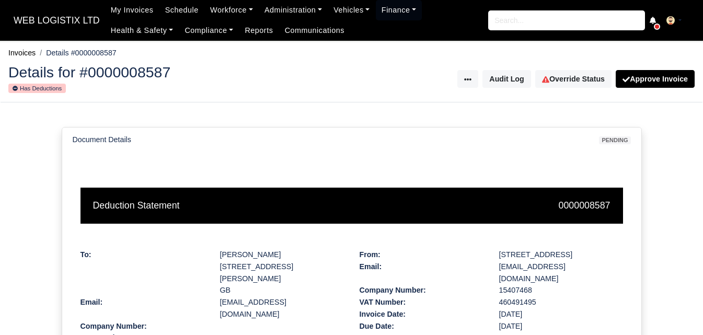
scroll to position [261, 0]
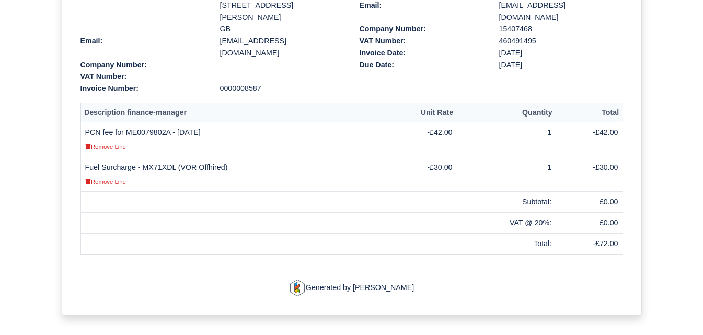
click at [167, 157] on td "Fuel Surcharge - MX71XDL (VOR Offhired) Remove Line" at bounding box center [229, 174] width 298 height 35
copy td "MX71XDL"
click at [157, 157] on td "Fuel Surcharge - MX71XDL (VOR Offhired) Remove Line" at bounding box center [229, 174] width 298 height 35
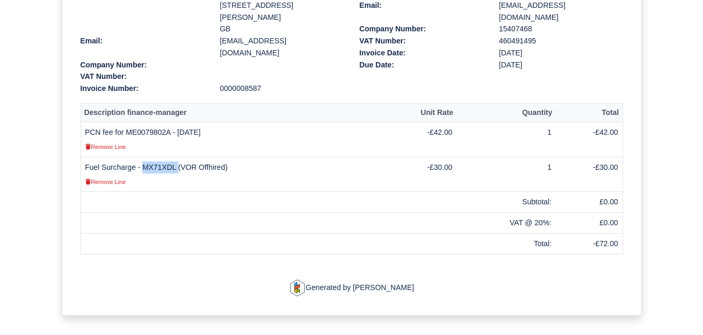
copy td "MX71XDL"
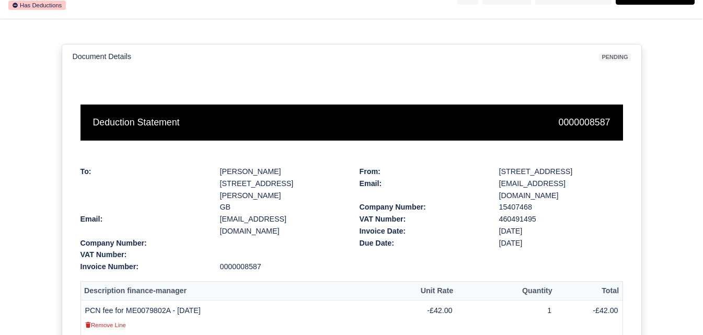
scroll to position [0, 0]
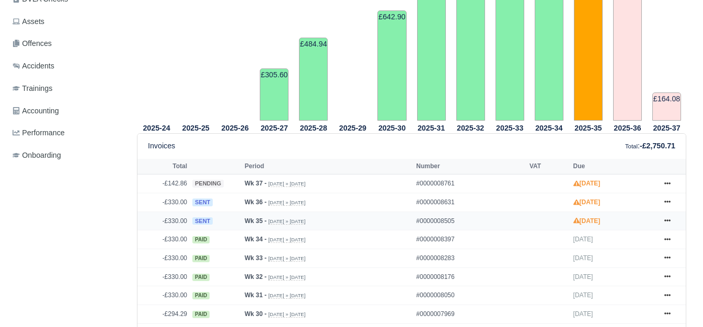
scroll to position [348, 0]
click at [666, 222] on icon at bounding box center [667, 220] width 6 height 6
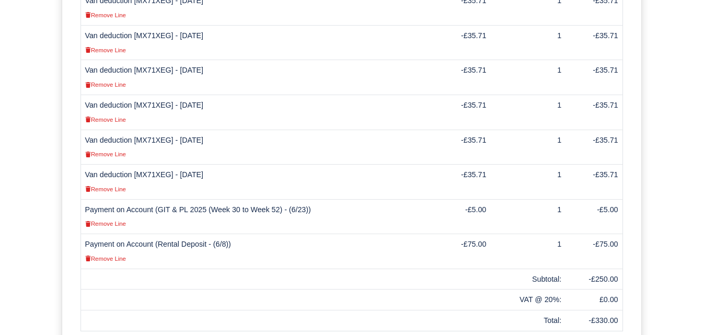
scroll to position [435, 0]
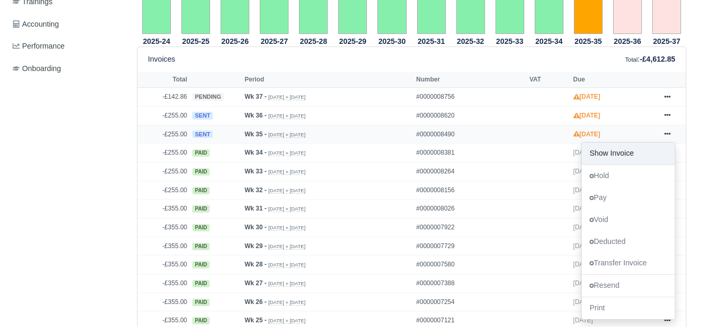
scroll to position [435, 0]
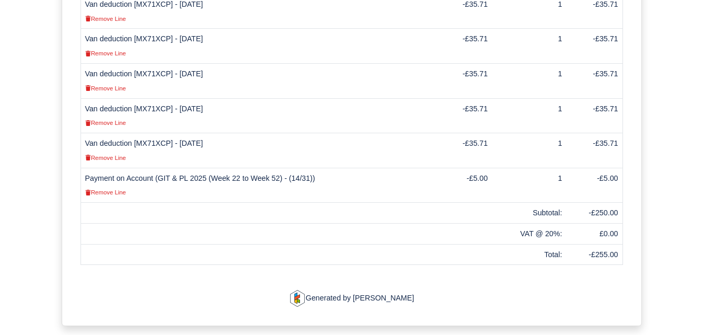
scroll to position [435, 0]
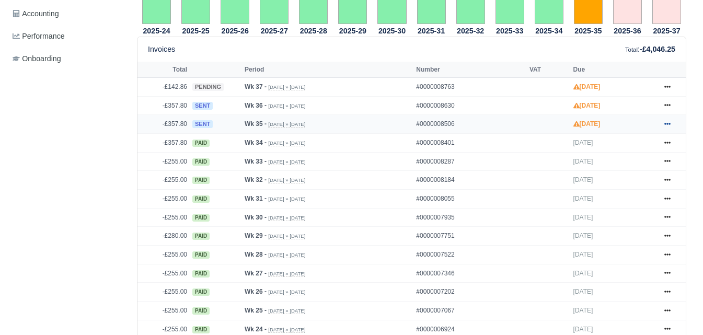
scroll to position [435, 0]
click at [667, 121] on icon at bounding box center [667, 124] width 6 height 6
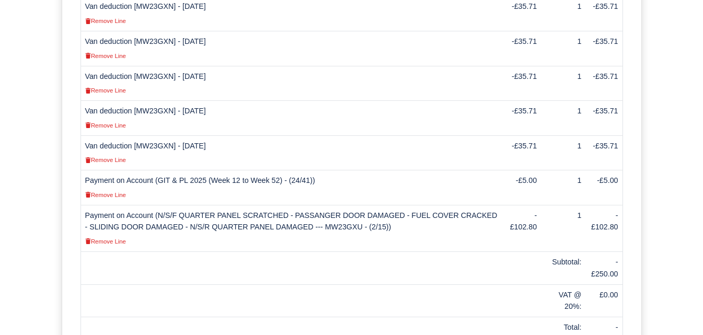
scroll to position [480, 0]
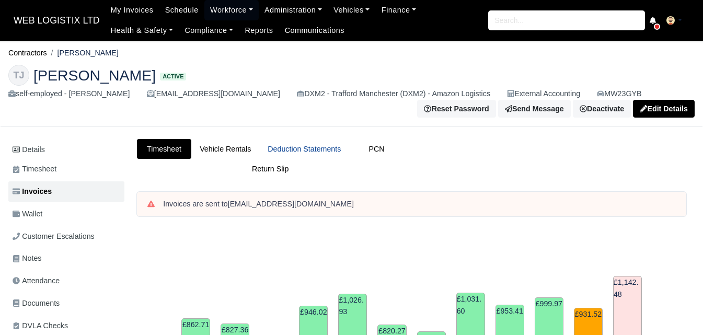
click at [341, 151] on link "Deduction Statements" at bounding box center [304, 149] width 90 height 20
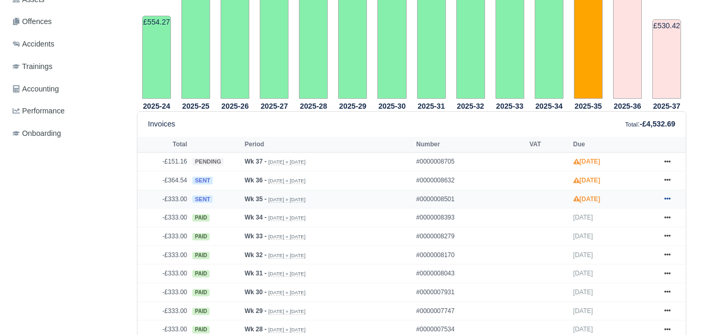
scroll to position [348, 0]
click at [663, 200] on link at bounding box center [667, 199] width 16 height 13
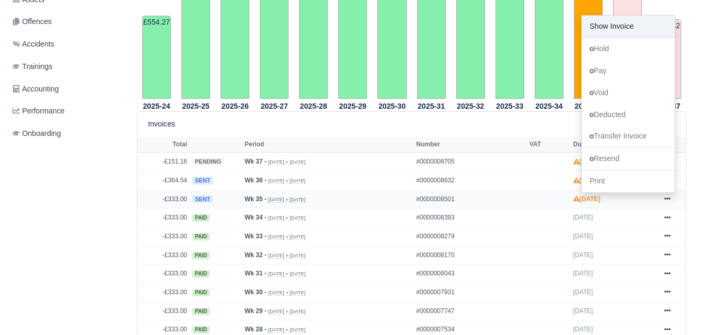
click at [634, 33] on link "Show Invoice" at bounding box center [628, 27] width 93 height 22
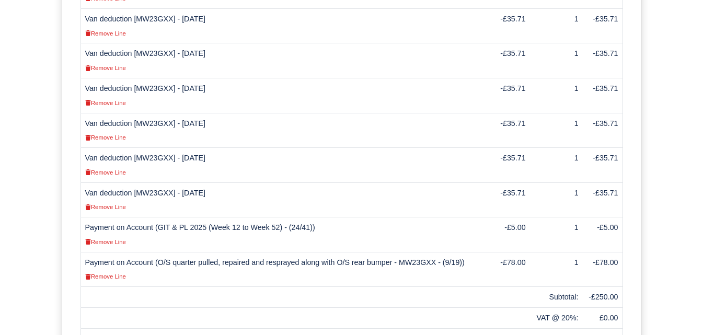
scroll to position [435, 0]
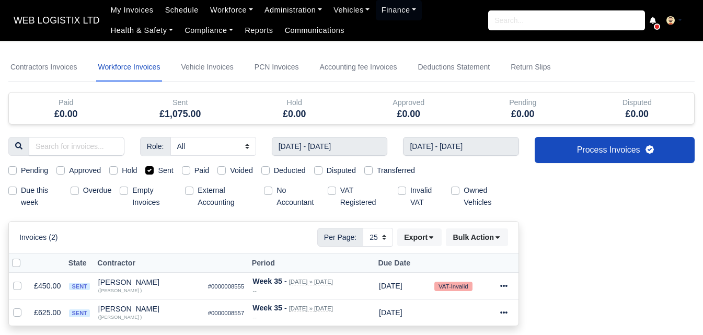
select select "25"
click at [410, 236] on button "Export" at bounding box center [419, 237] width 44 height 18
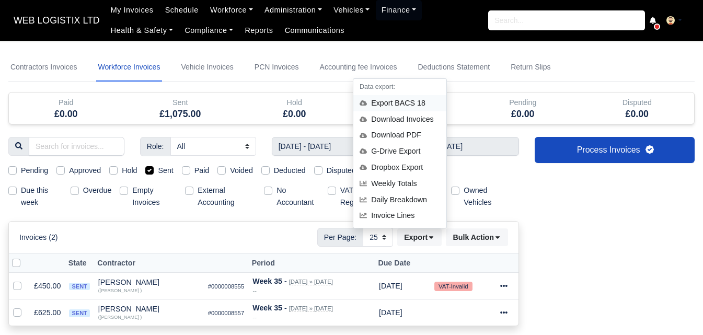
click at [398, 95] on div "Export BACS 18" at bounding box center [399, 103] width 93 height 16
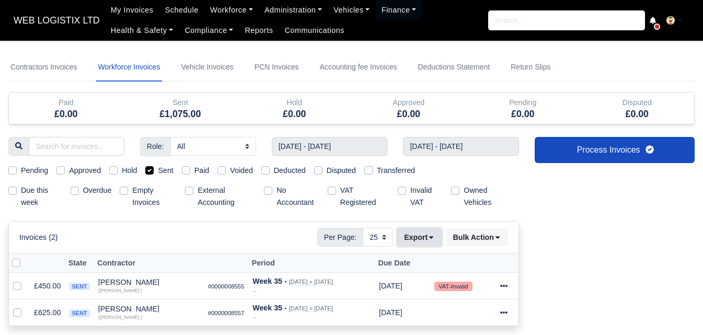
click at [417, 240] on button "Export" at bounding box center [419, 237] width 44 height 18
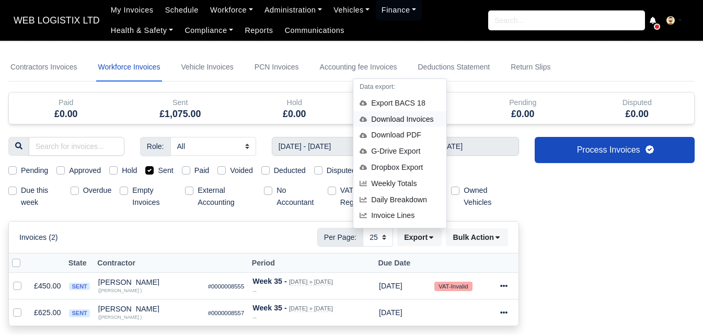
click at [402, 119] on div "Download Invoices" at bounding box center [399, 119] width 93 height 16
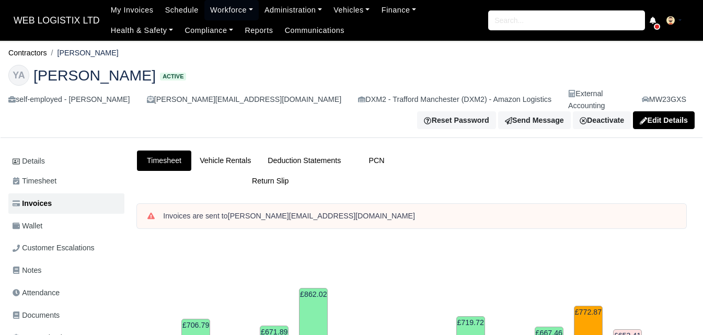
click at [318, 150] on link "Deduction Statements" at bounding box center [304, 160] width 90 height 20
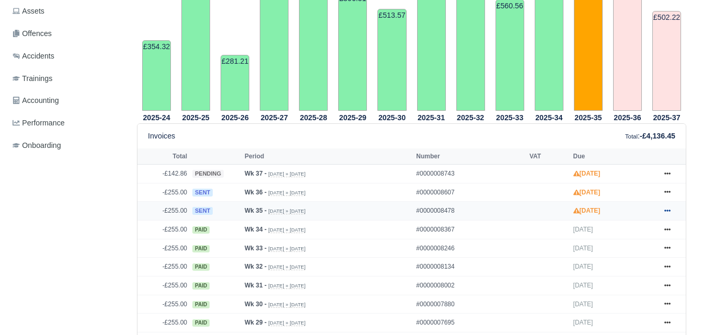
scroll to position [348, 0]
click at [668, 207] on icon at bounding box center [667, 210] width 6 height 6
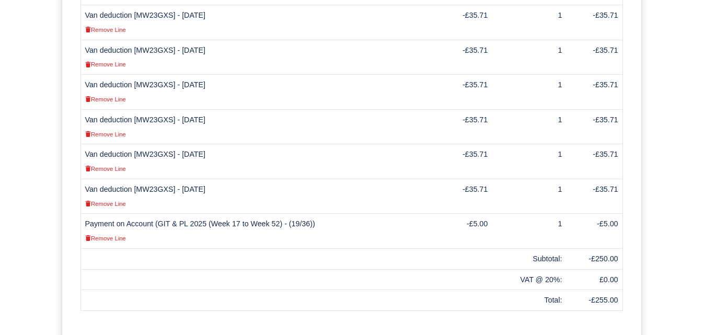
scroll to position [435, 0]
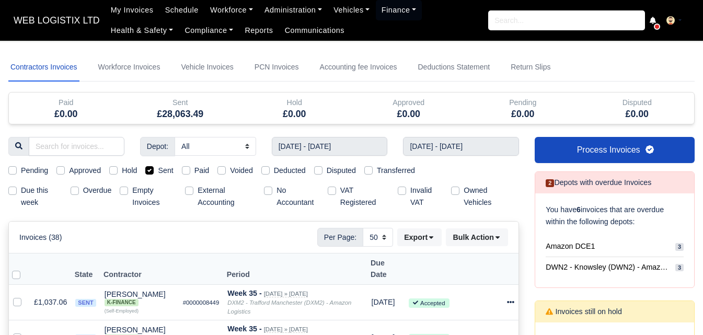
select select "50"
click at [406, 239] on button "Export" at bounding box center [419, 237] width 44 height 18
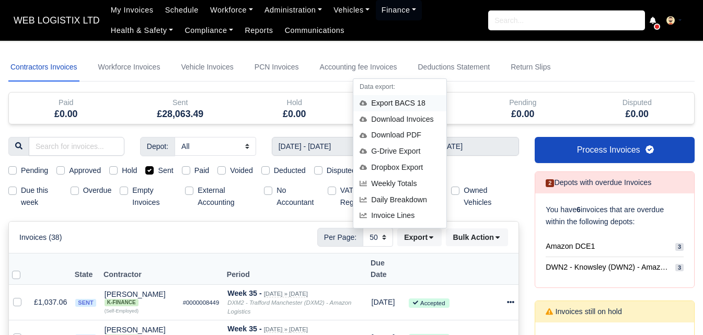
click at [401, 100] on div "Export BACS 18" at bounding box center [399, 103] width 93 height 16
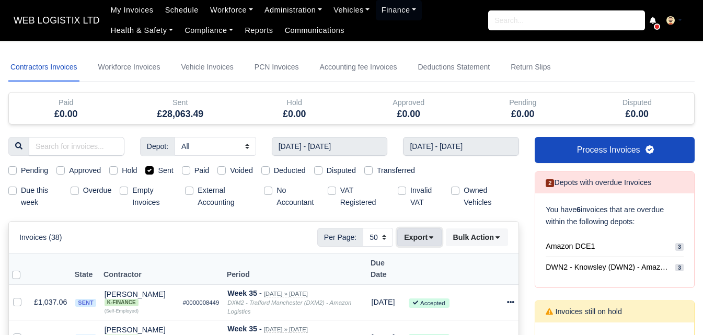
click at [411, 232] on button "Export" at bounding box center [419, 237] width 44 height 18
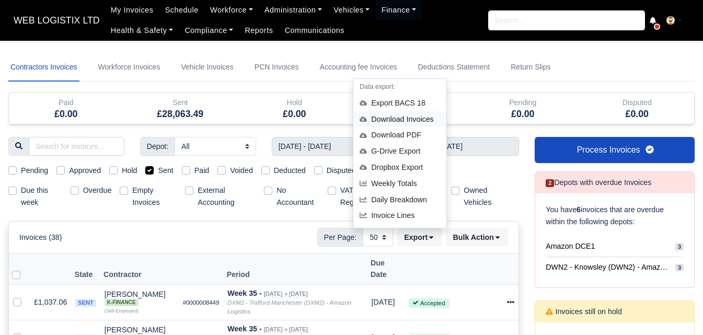
click at [408, 119] on div "Download Invoices" at bounding box center [399, 119] width 93 height 16
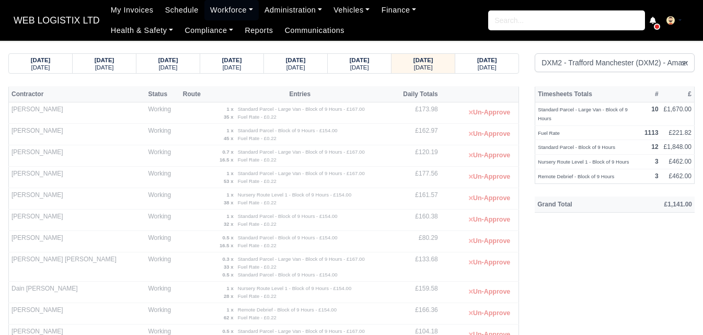
select select "1"
click at [231, 8] on link "Workforce" at bounding box center [231, 10] width 54 height 20
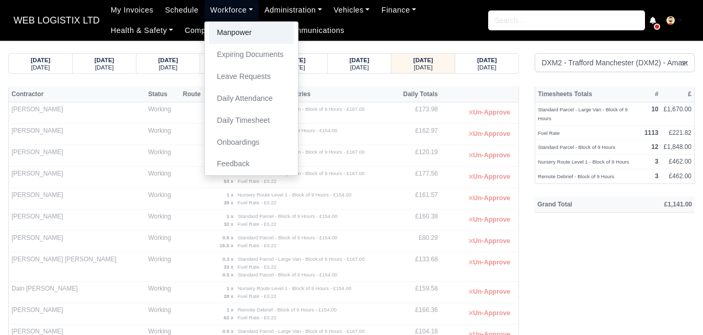
click at [229, 29] on link "Manpower" at bounding box center [251, 33] width 85 height 22
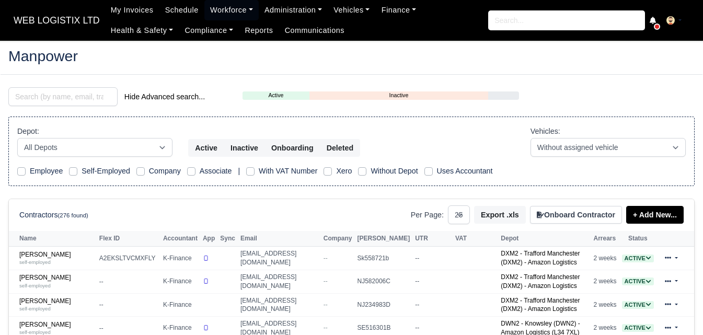
select select "25"
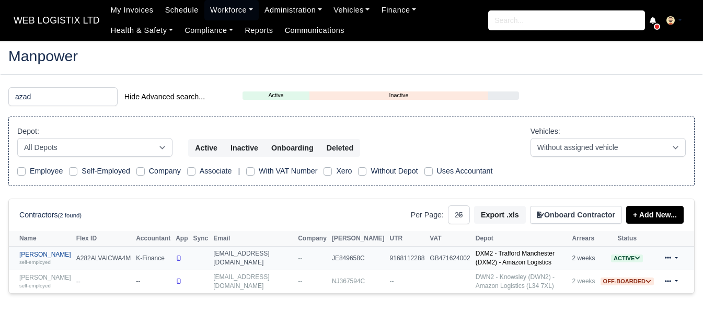
type input "azad"
click at [33, 252] on link "Azad Miah self-employed" at bounding box center [45, 258] width 52 height 15
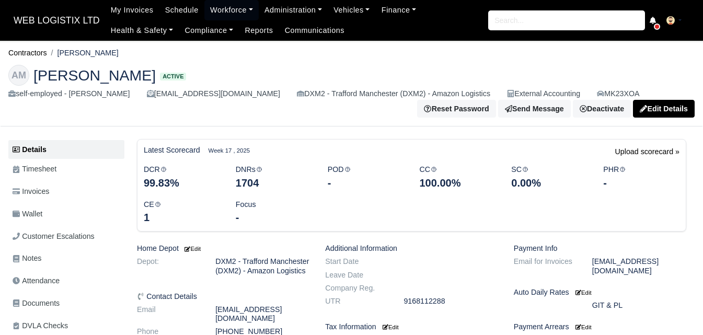
click at [43, 197] on span "Invoices" at bounding box center [31, 191] width 37 height 12
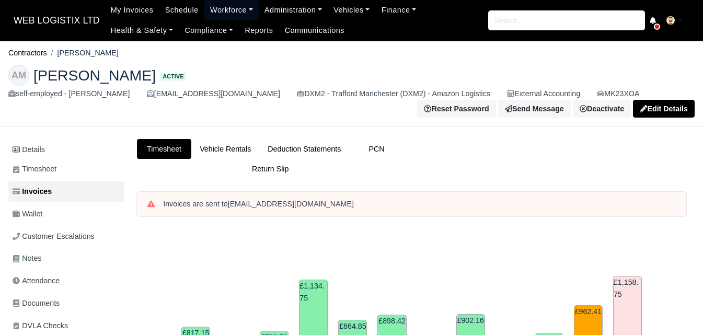
click at [229, 5] on link "Workforce" at bounding box center [231, 10] width 54 height 20
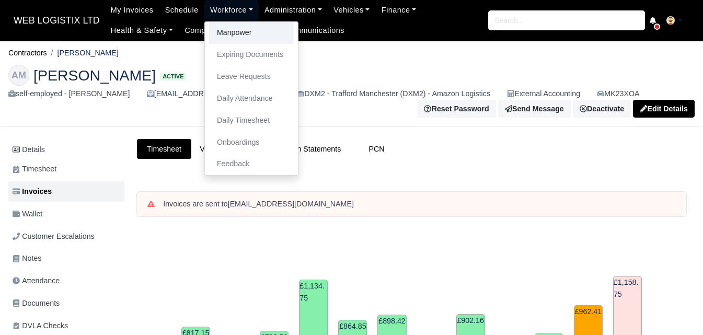
click at [227, 30] on link "Manpower" at bounding box center [251, 33] width 85 height 22
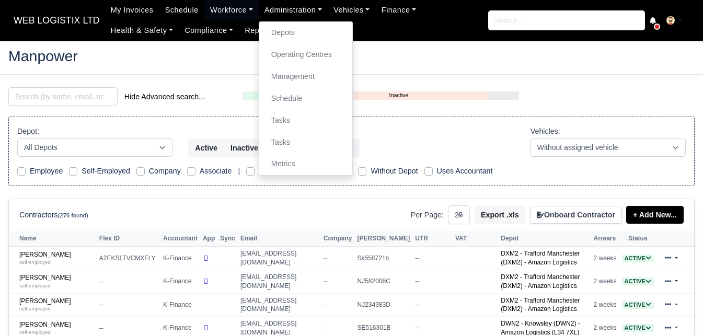
select select "25"
click at [290, 74] on link "Management" at bounding box center [305, 77] width 85 height 22
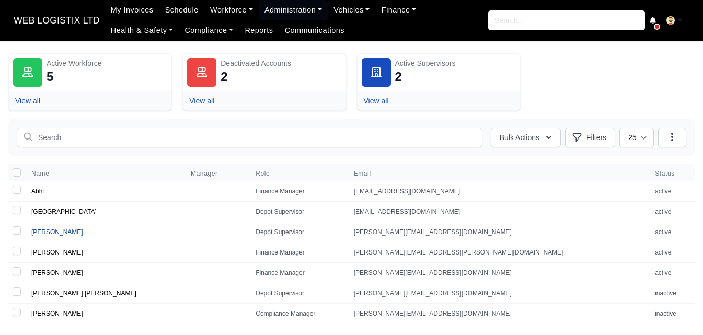
click at [44, 234] on link "[PERSON_NAME]" at bounding box center [57, 231] width 52 height 7
click at [41, 211] on link "[GEOGRAPHIC_DATA]" at bounding box center [63, 211] width 65 height 7
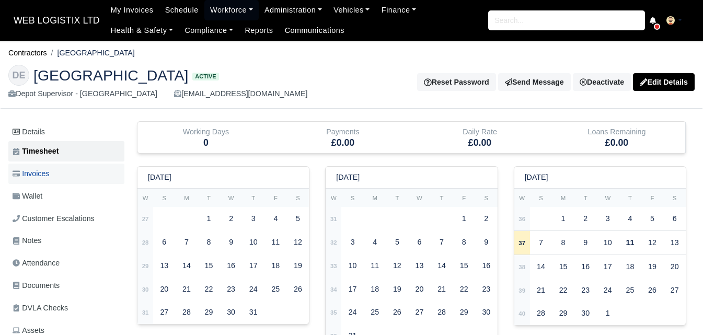
click at [55, 170] on link "Invoices" at bounding box center [66, 174] width 116 height 20
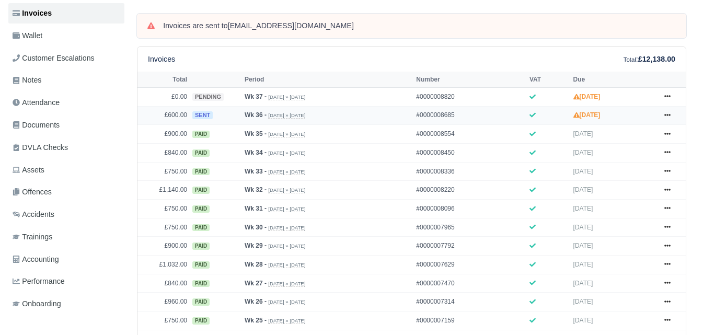
scroll to position [174, 0]
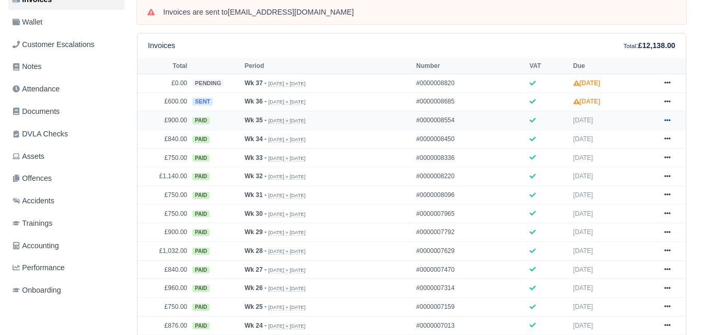
click at [670, 120] on icon at bounding box center [667, 120] width 6 height 6
click at [643, 132] on link "Show Invoice" at bounding box center [628, 140] width 93 height 22
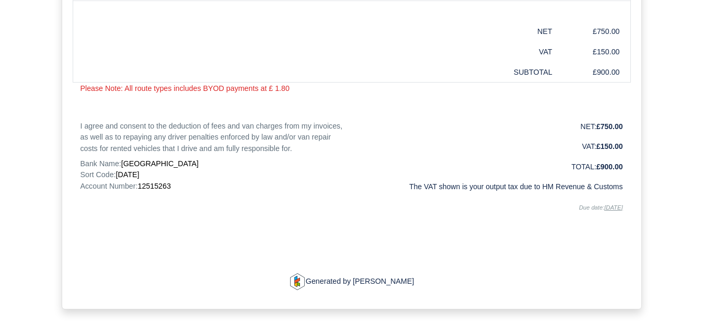
scroll to position [610, 0]
